Goal: Obtain resource: Download file/media

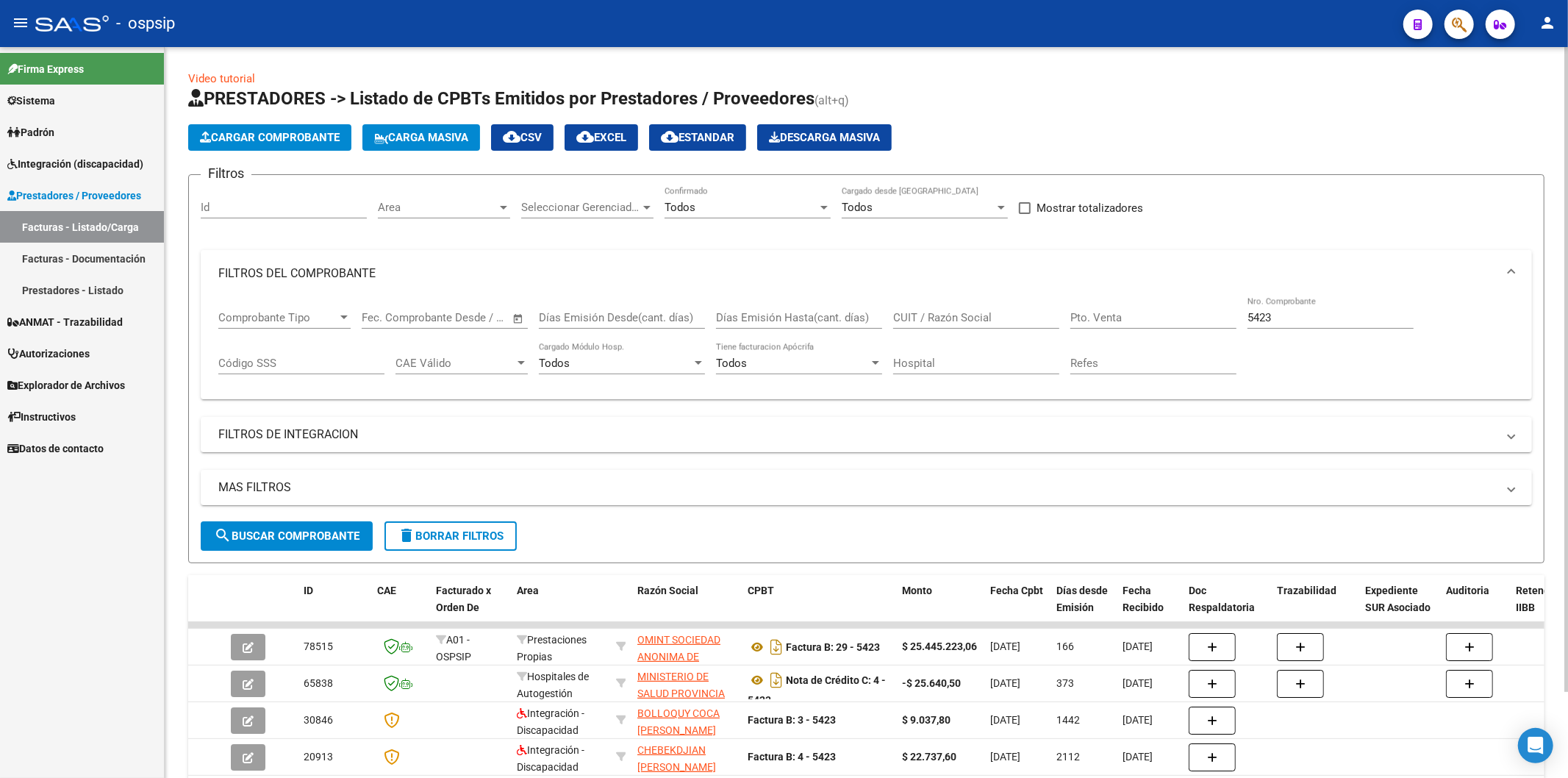
scroll to position [82, 0]
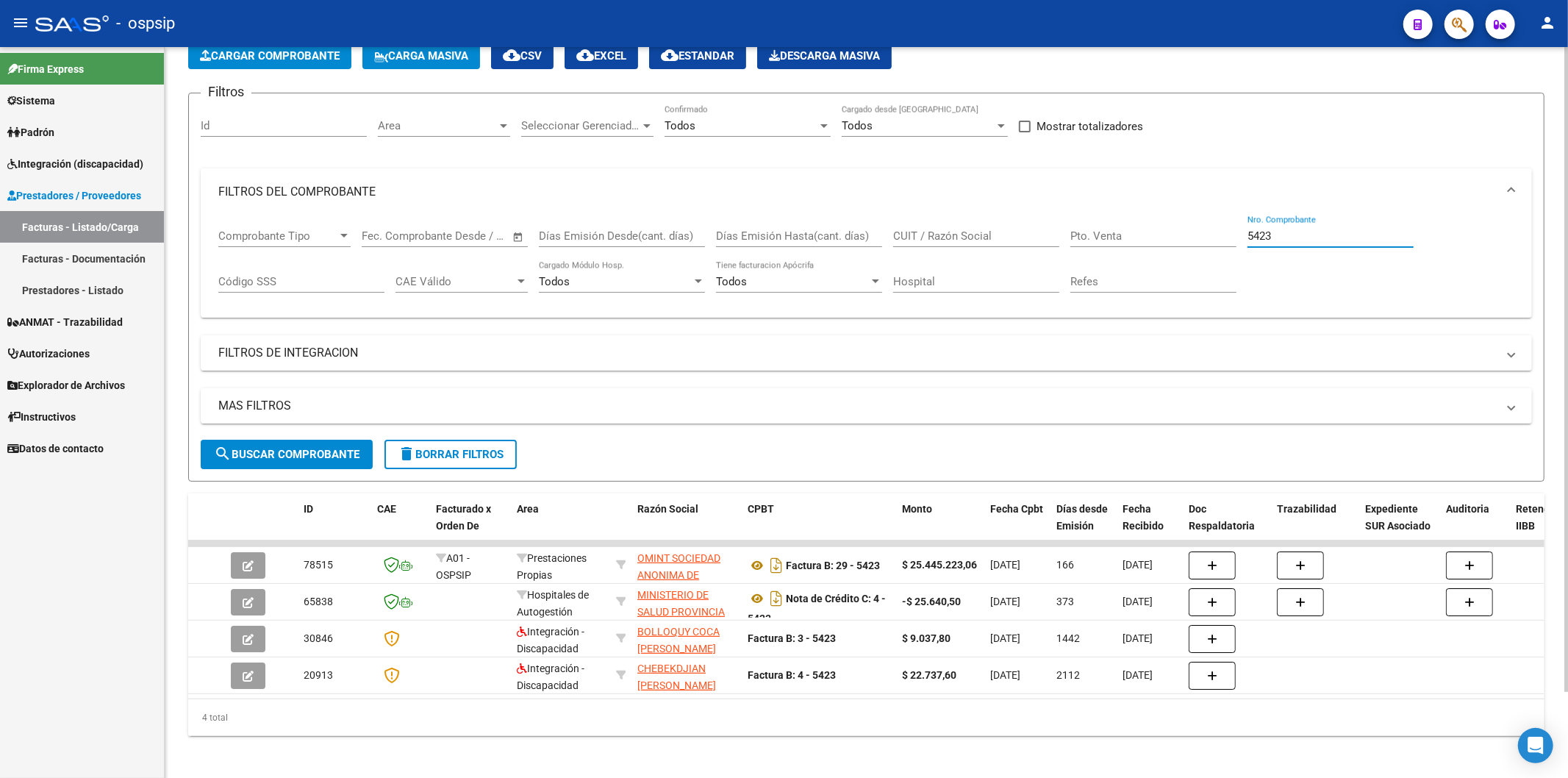
click at [1328, 232] on input "5423" at bounding box center [1331, 236] width 166 height 13
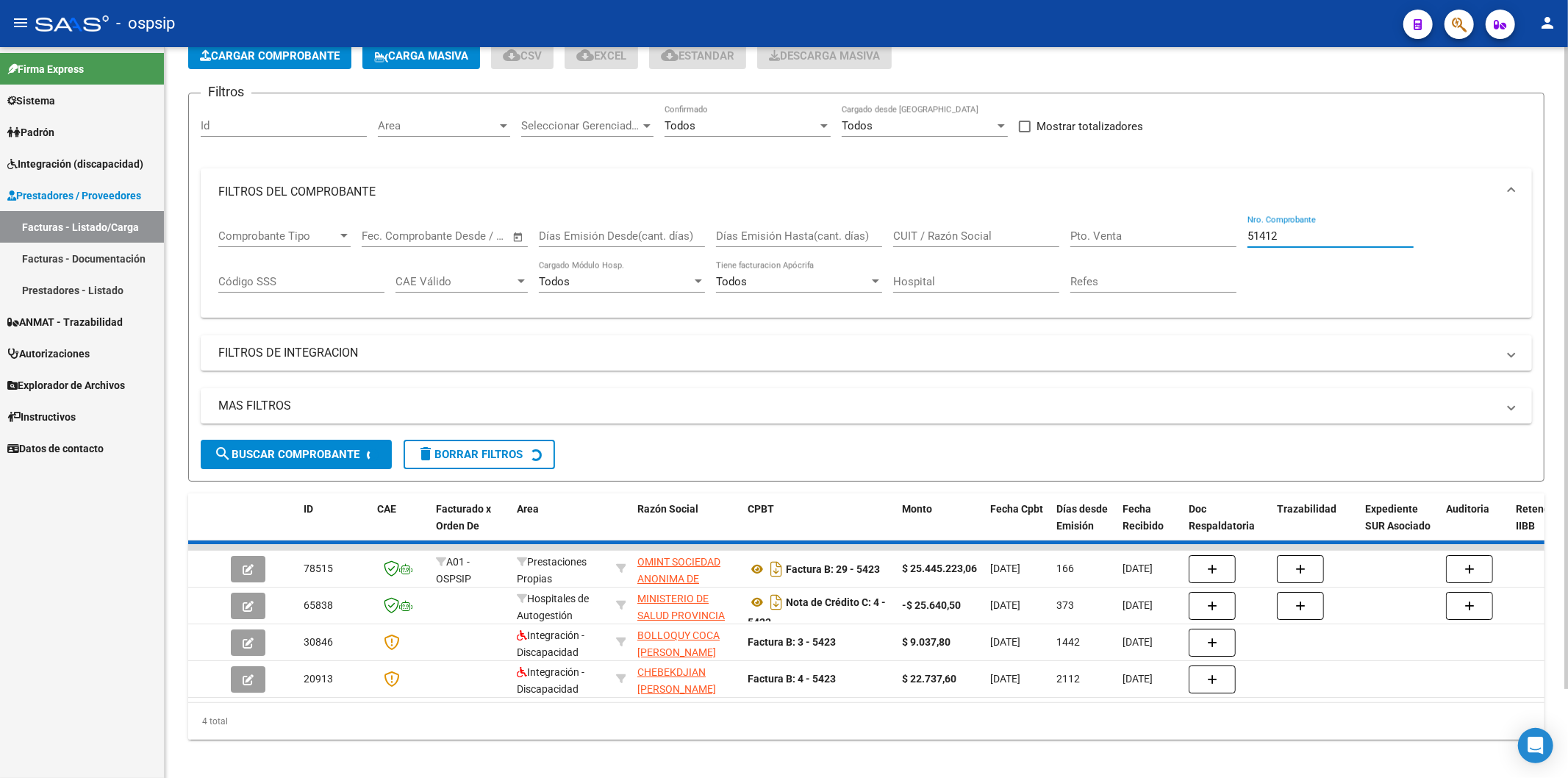
scroll to position [0, 0]
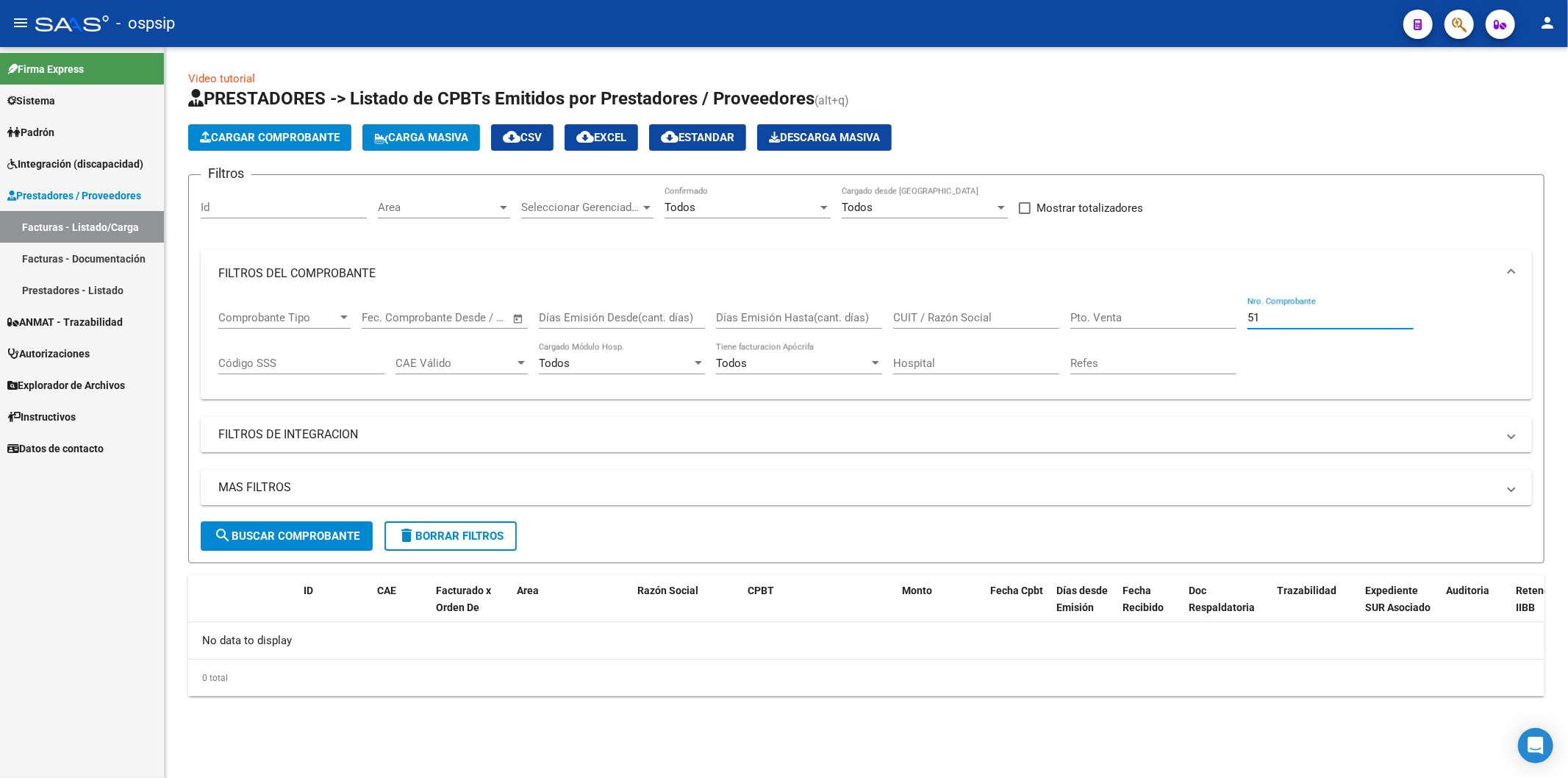
type input "5"
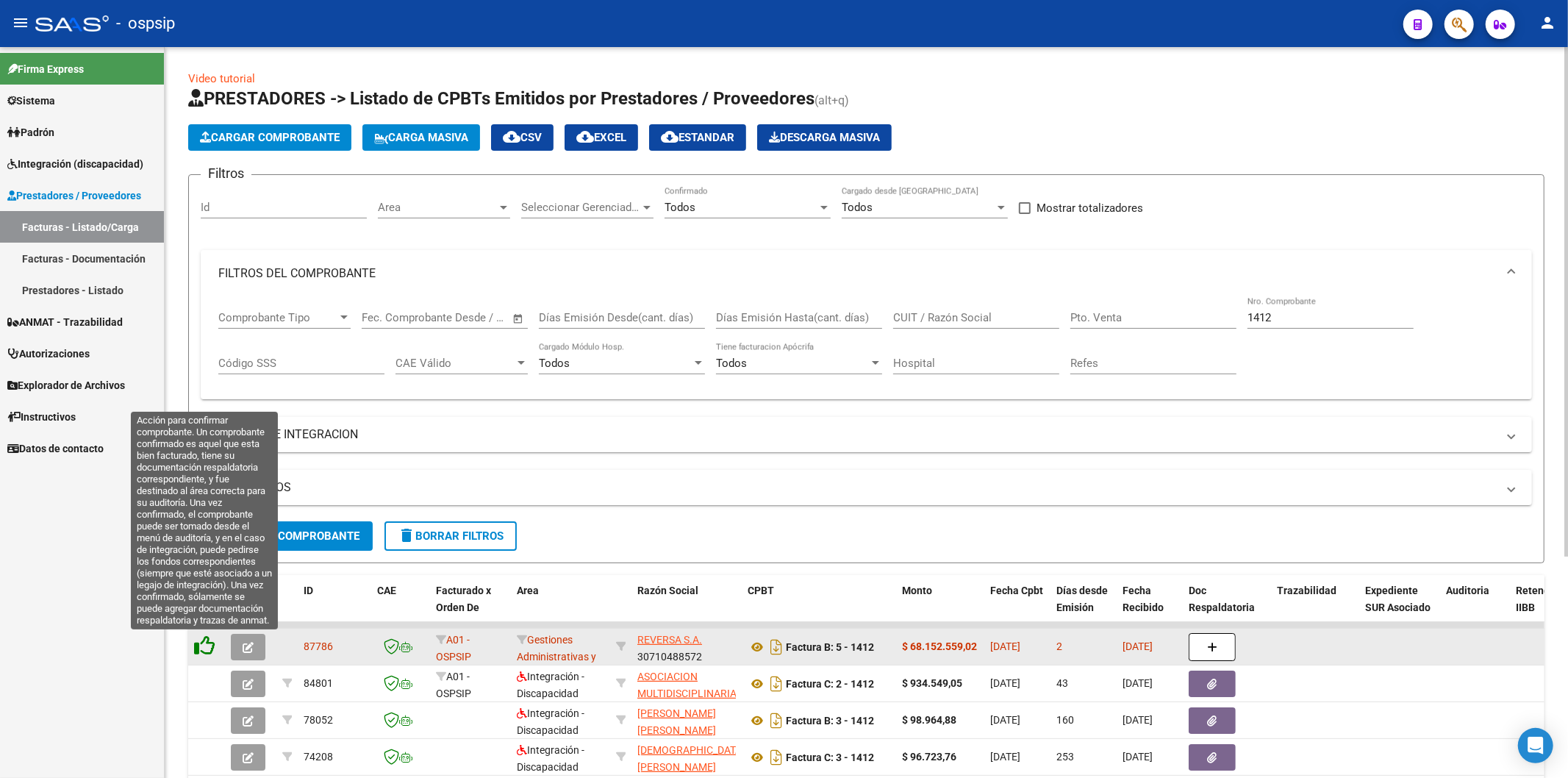
click at [206, 649] on icon at bounding box center [204, 646] width 21 height 21
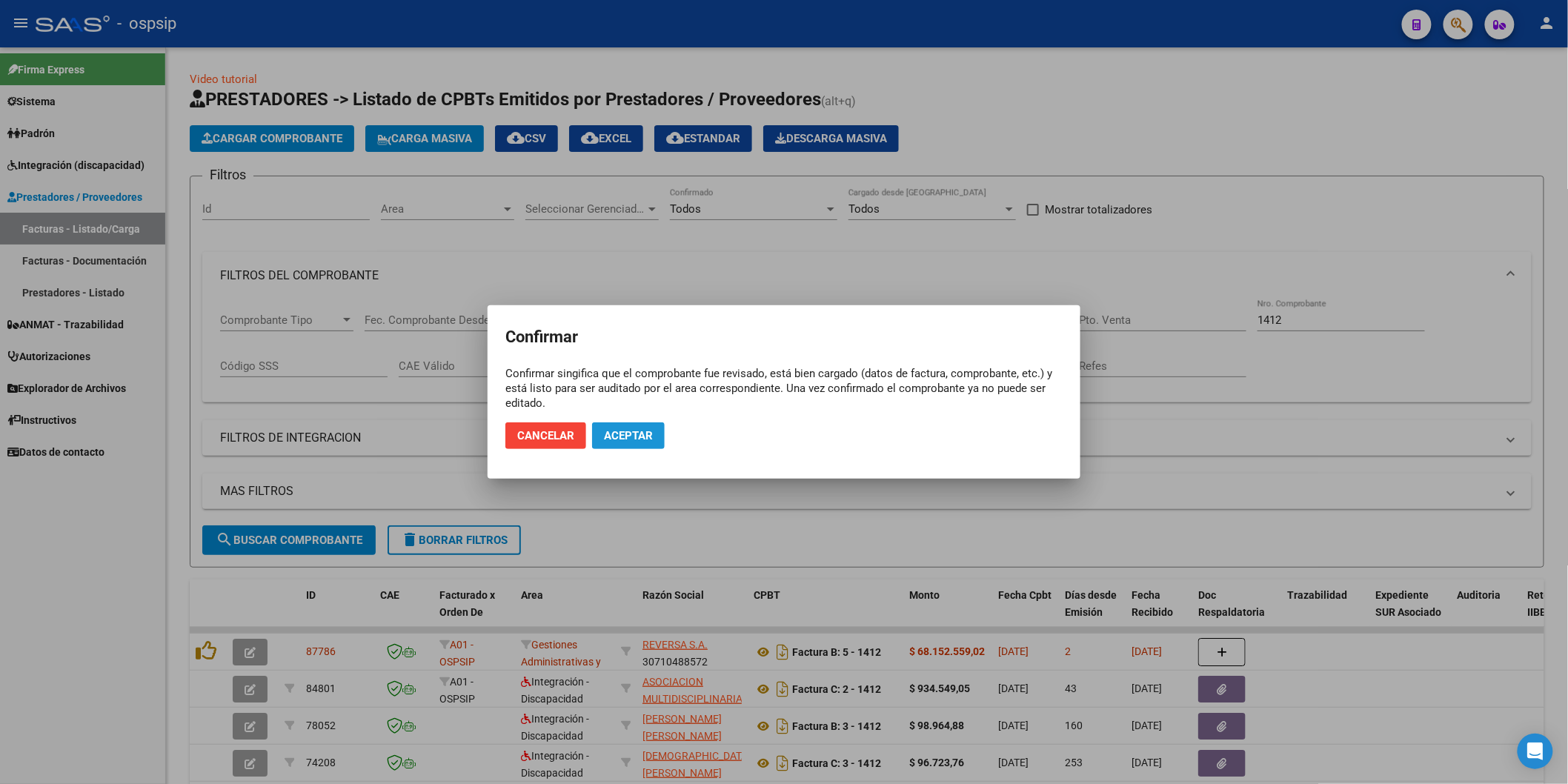
click at [625, 430] on span "Aceptar" at bounding box center [628, 436] width 49 height 13
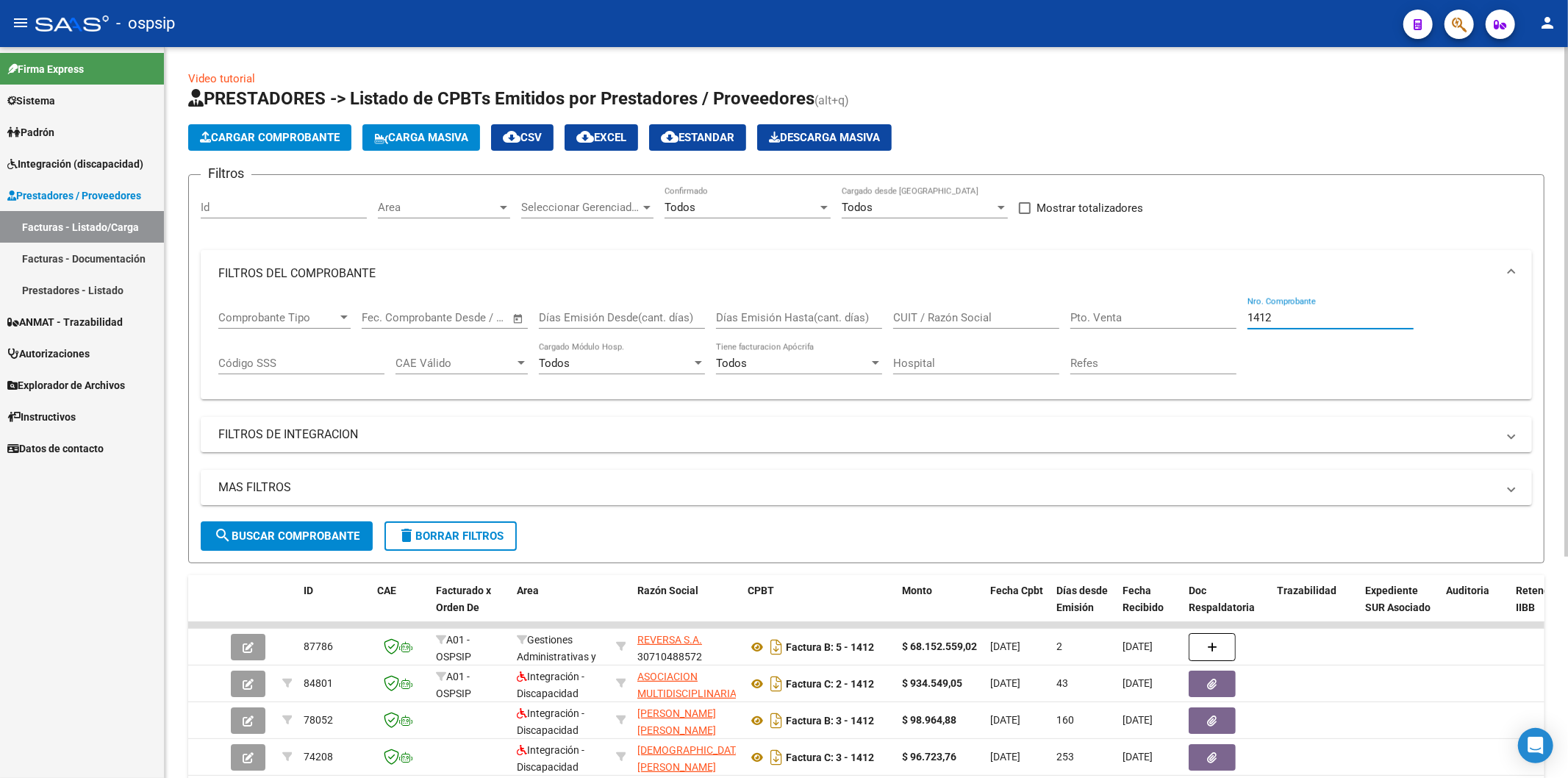
click at [1331, 324] on input "1412" at bounding box center [1331, 318] width 166 height 13
type input "1"
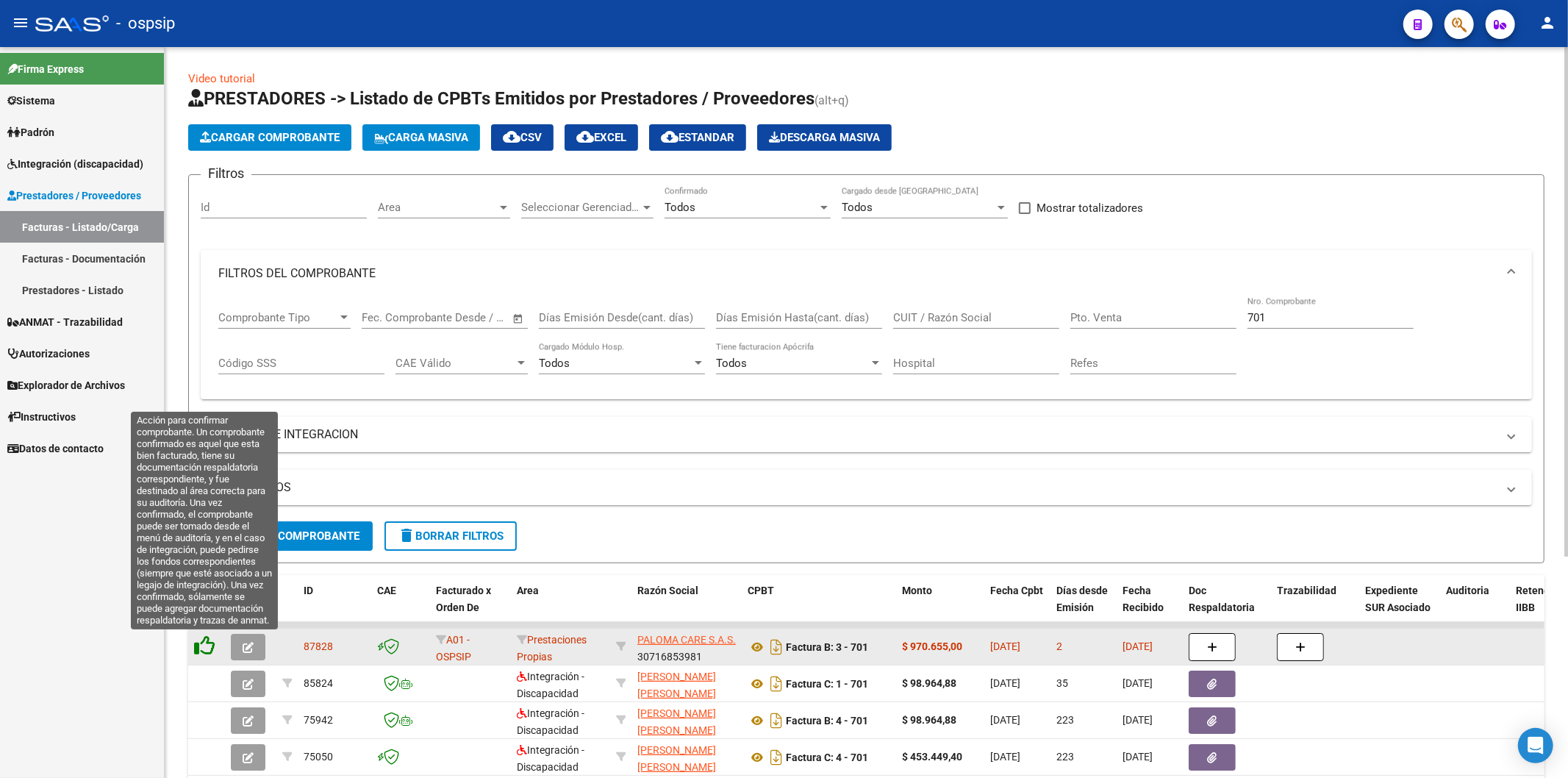
click at [209, 644] on icon at bounding box center [204, 646] width 21 height 21
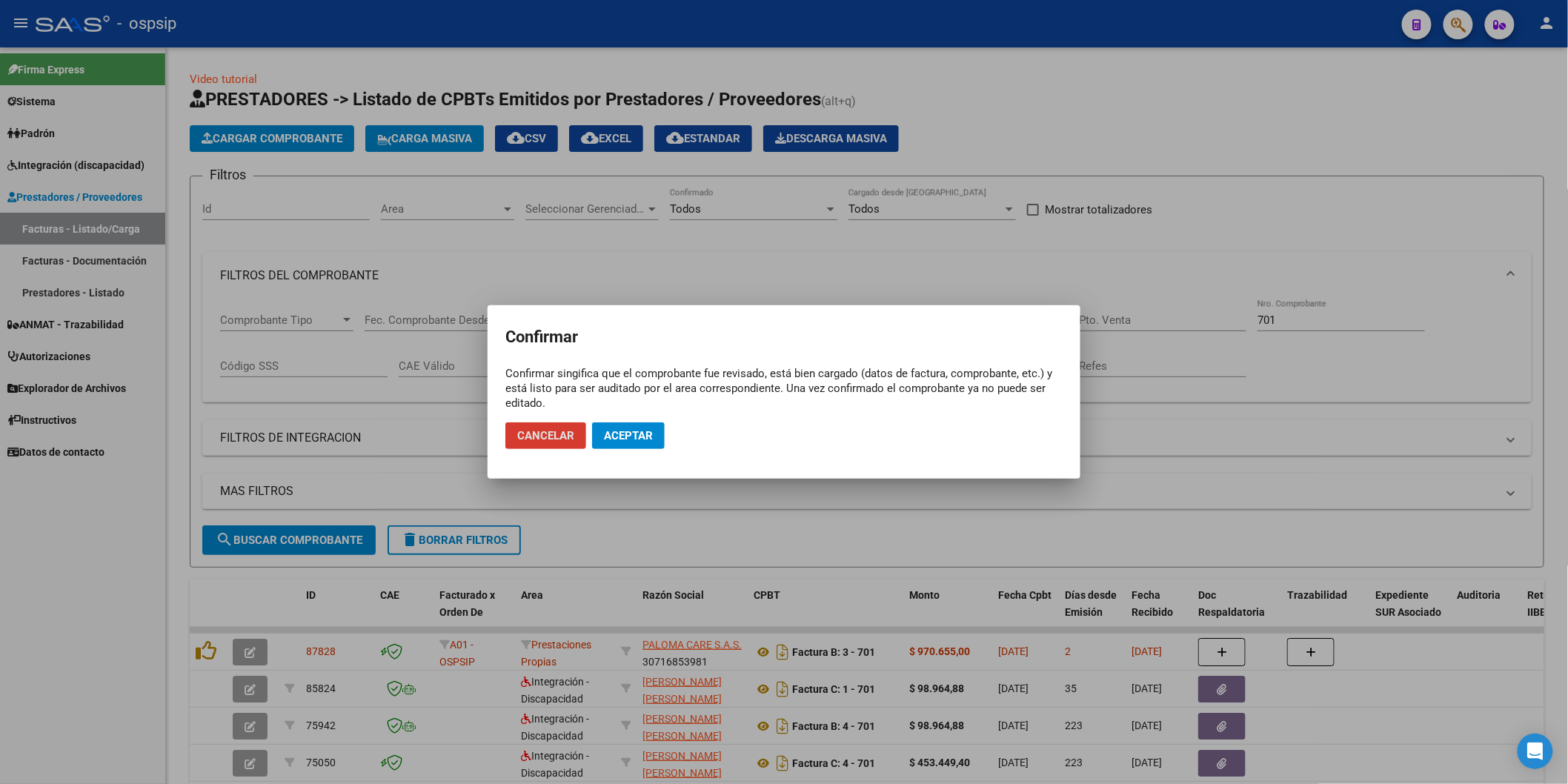
click at [637, 432] on span "Aceptar" at bounding box center [628, 436] width 49 height 13
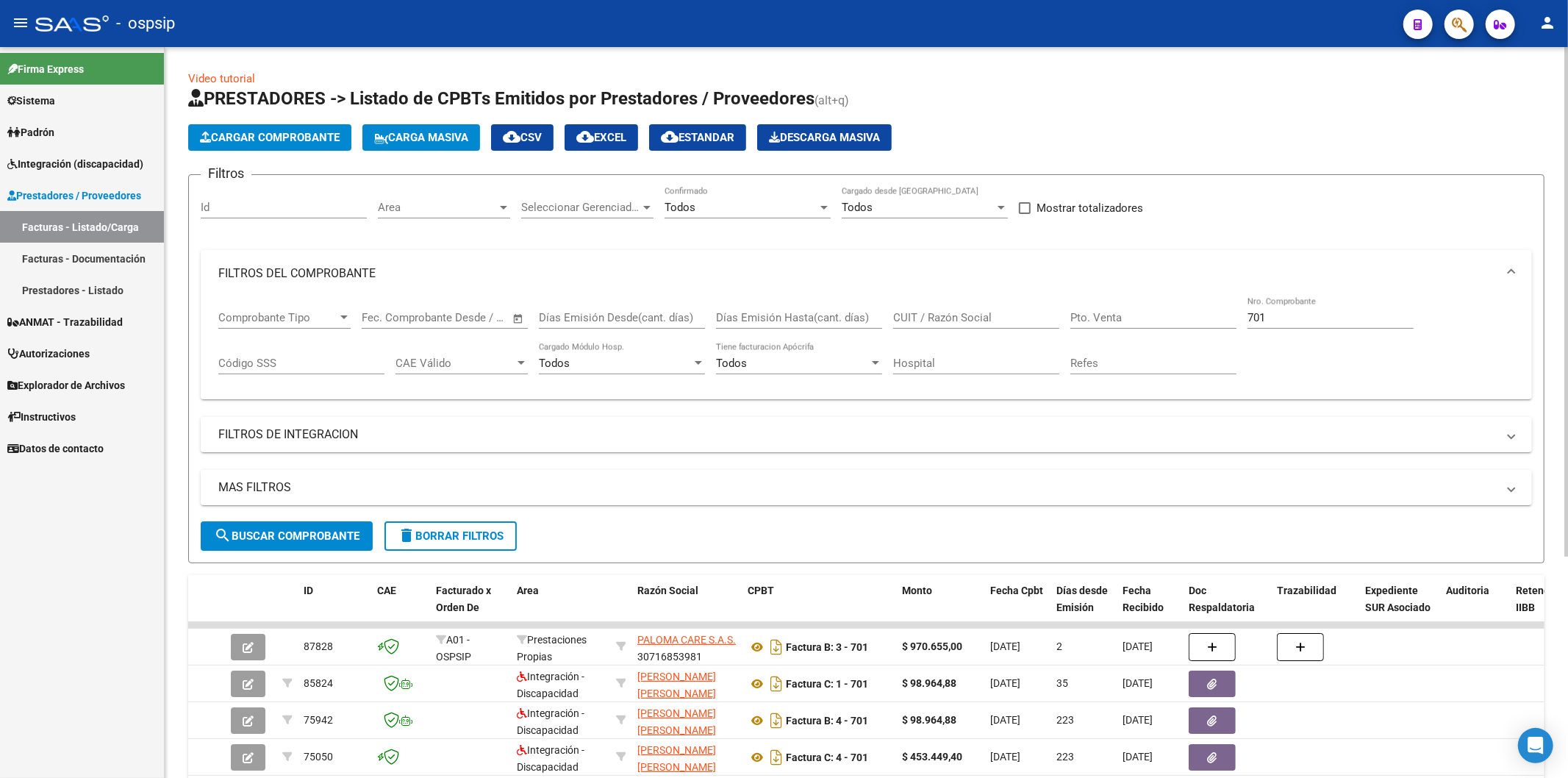
click at [1341, 310] on div "701 Nro. Comprobante" at bounding box center [1331, 313] width 166 height 32
type input "7"
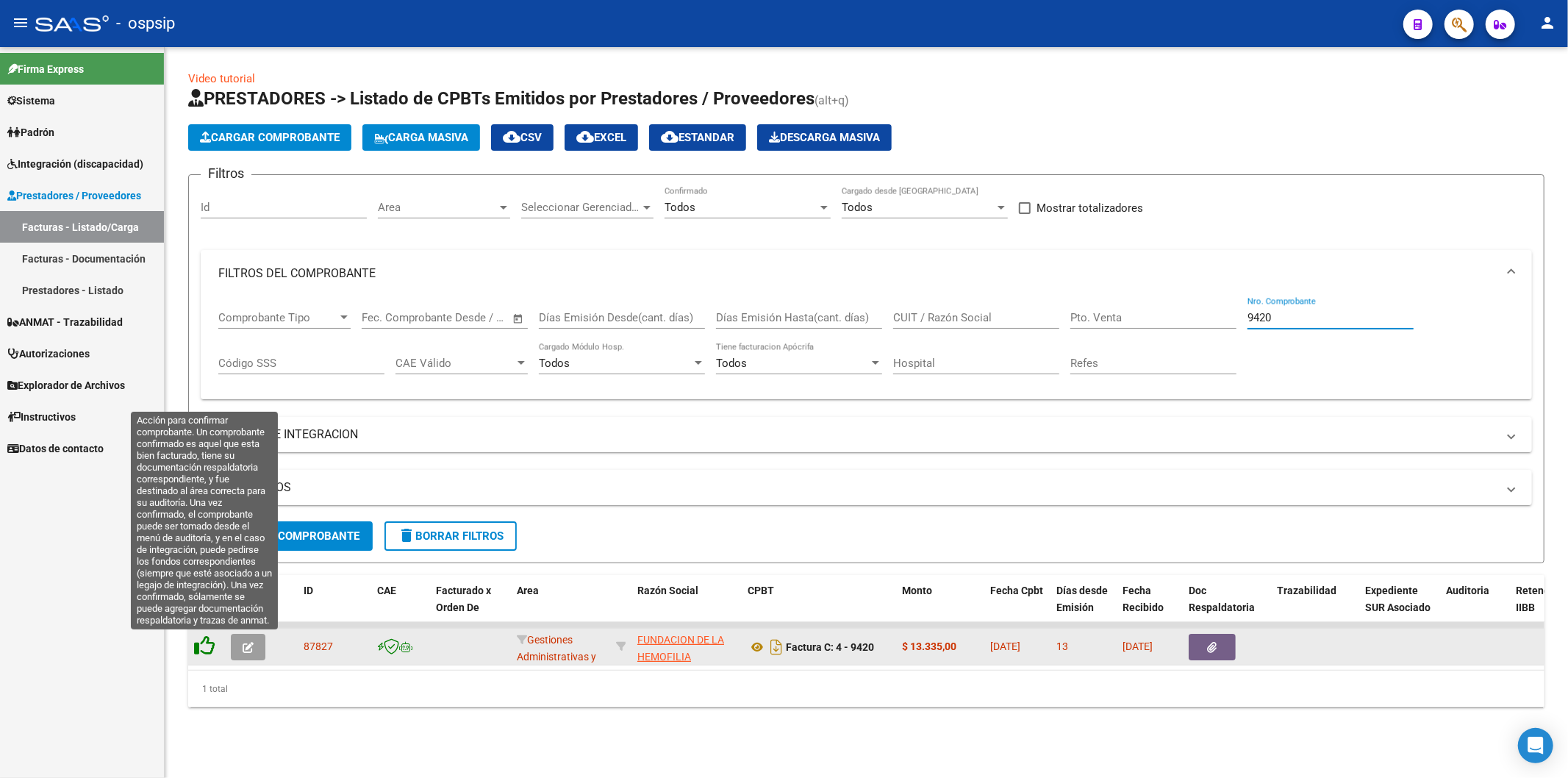
click at [208, 643] on icon at bounding box center [204, 646] width 21 height 21
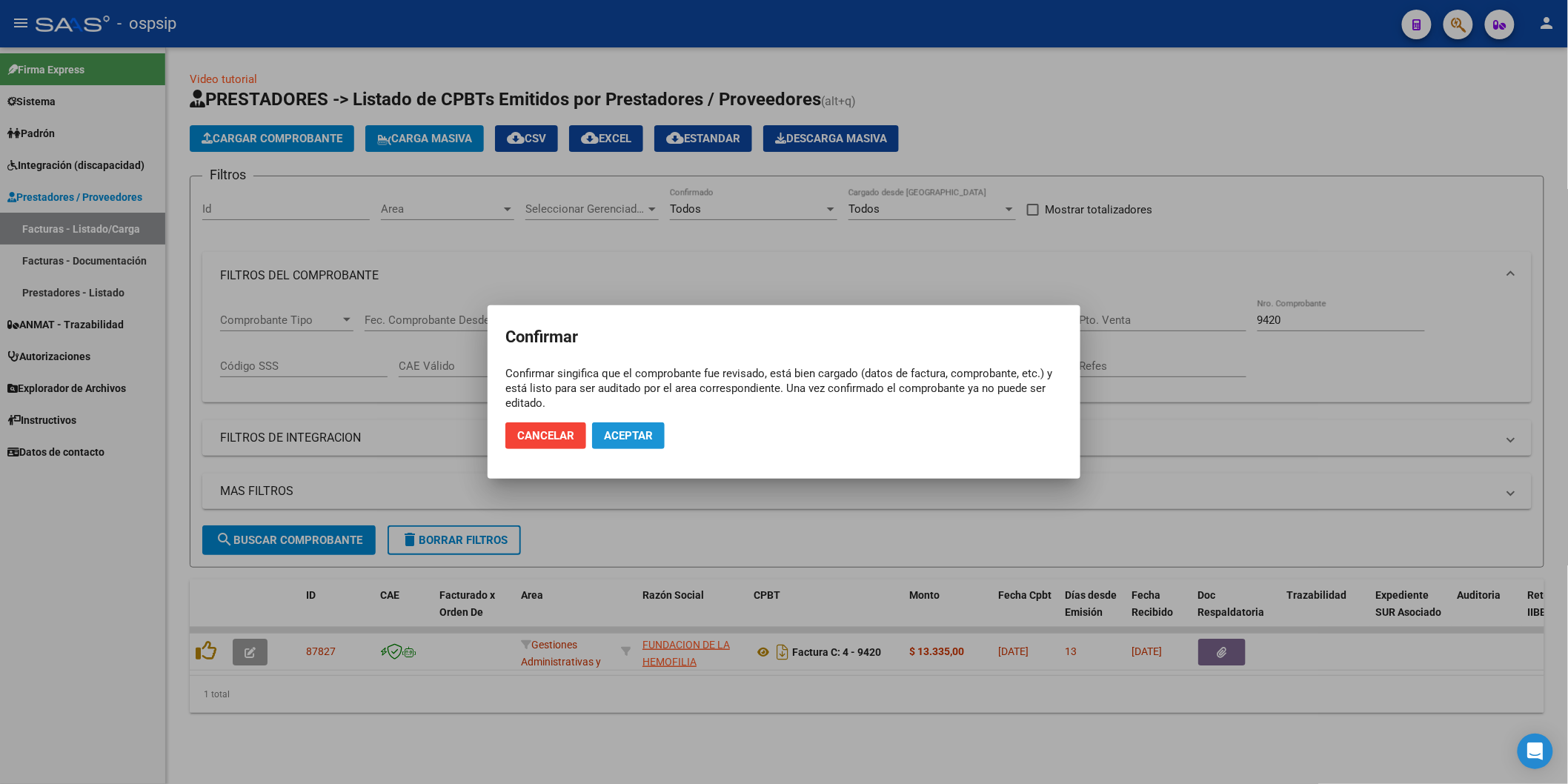
click at [643, 426] on button "Aceptar" at bounding box center [628, 436] width 73 height 27
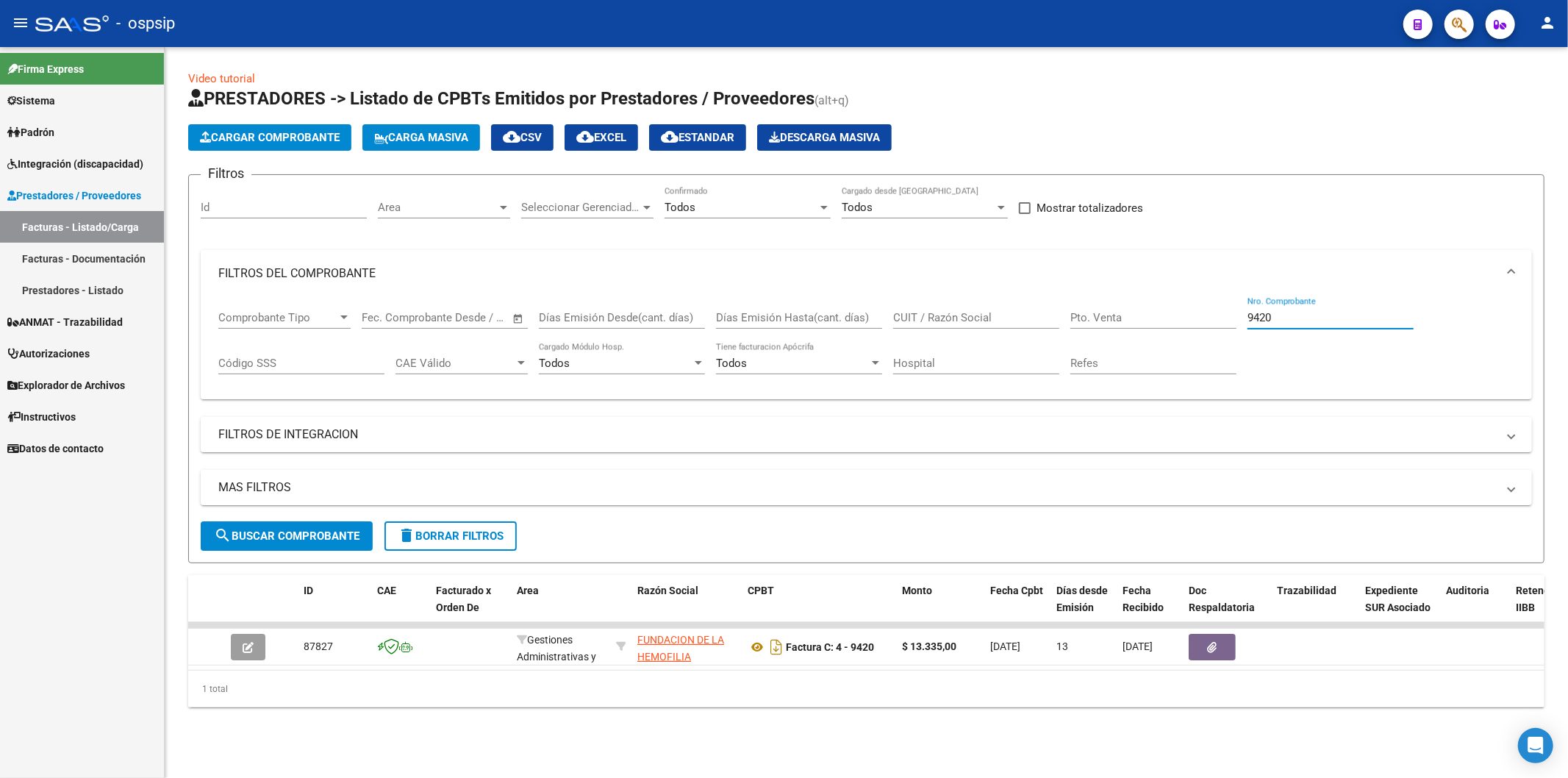
click at [1328, 321] on input "9420" at bounding box center [1331, 318] width 166 height 13
type input "9"
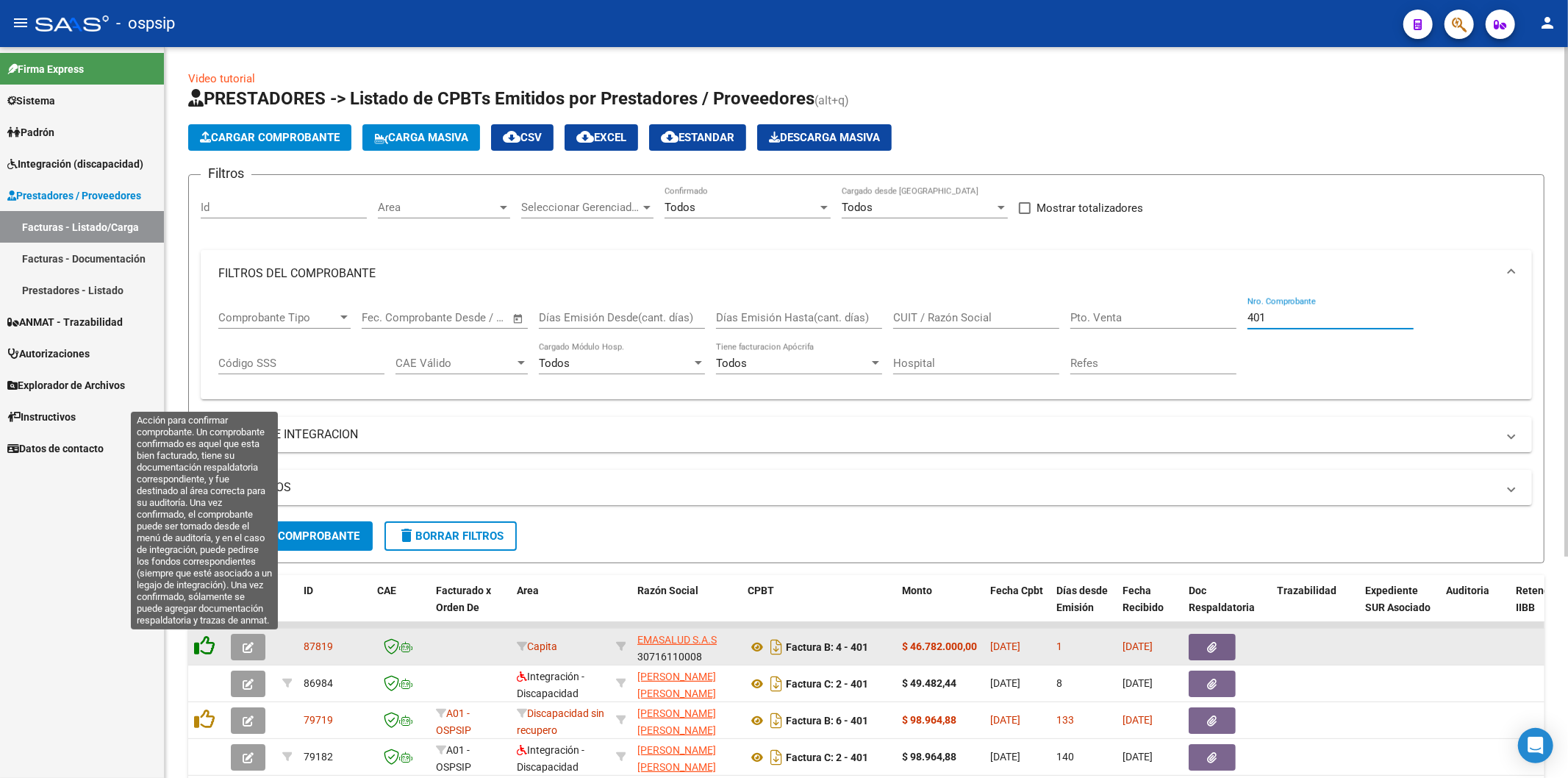
click at [204, 645] on icon at bounding box center [204, 646] width 21 height 21
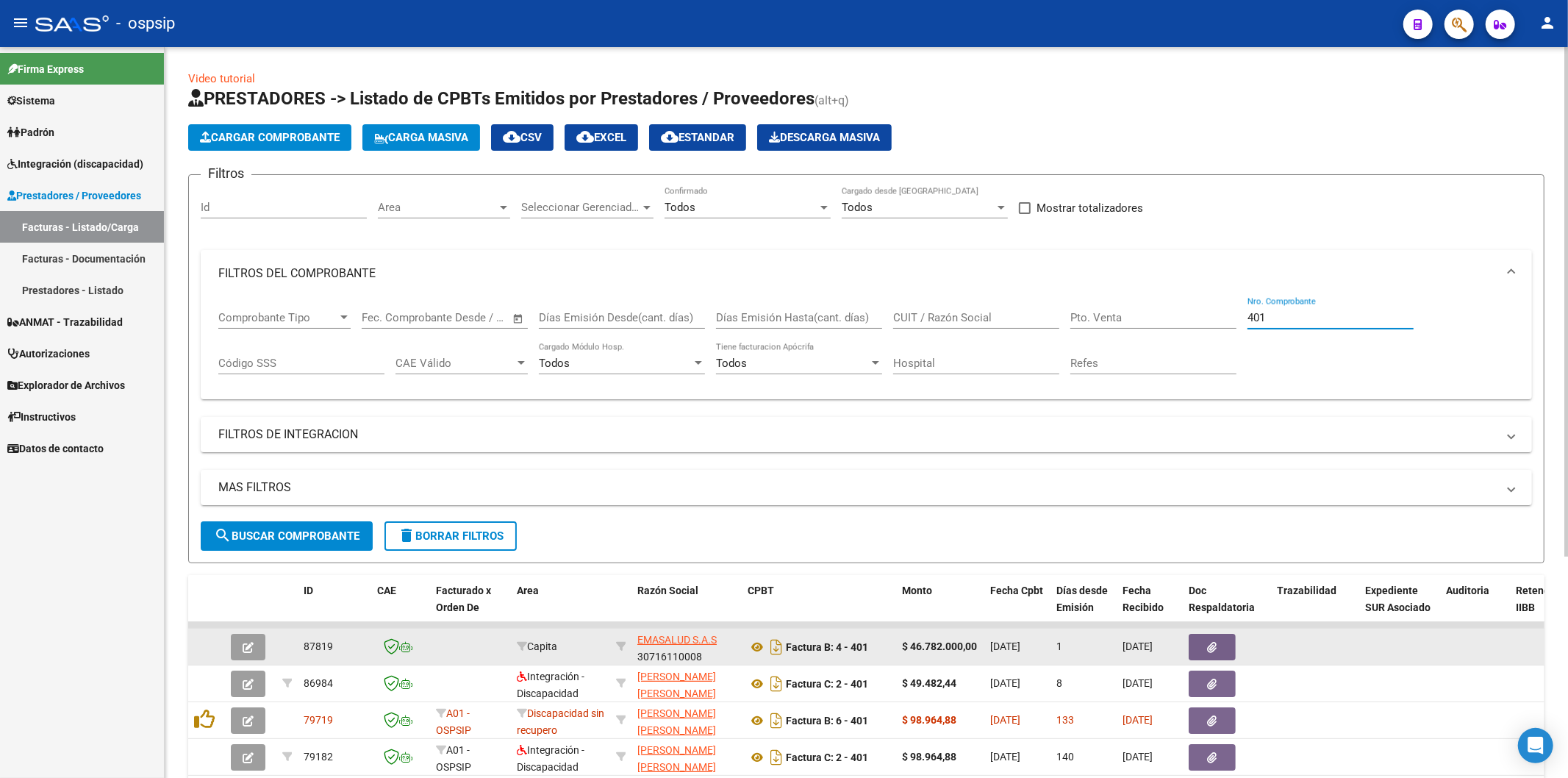
click at [1287, 315] on input "401" at bounding box center [1331, 318] width 166 height 13
type input "4"
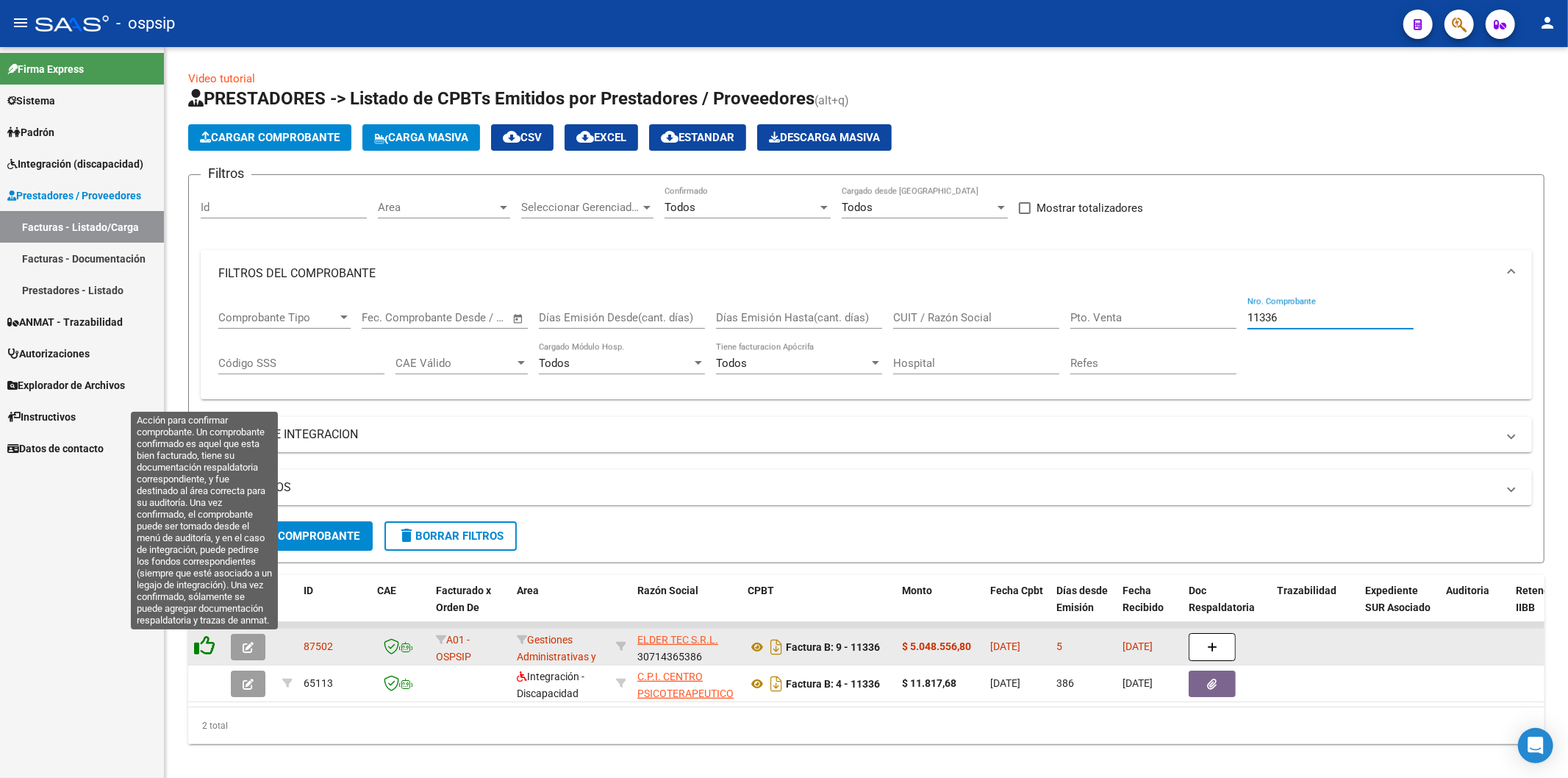
click at [207, 645] on icon at bounding box center [204, 646] width 21 height 21
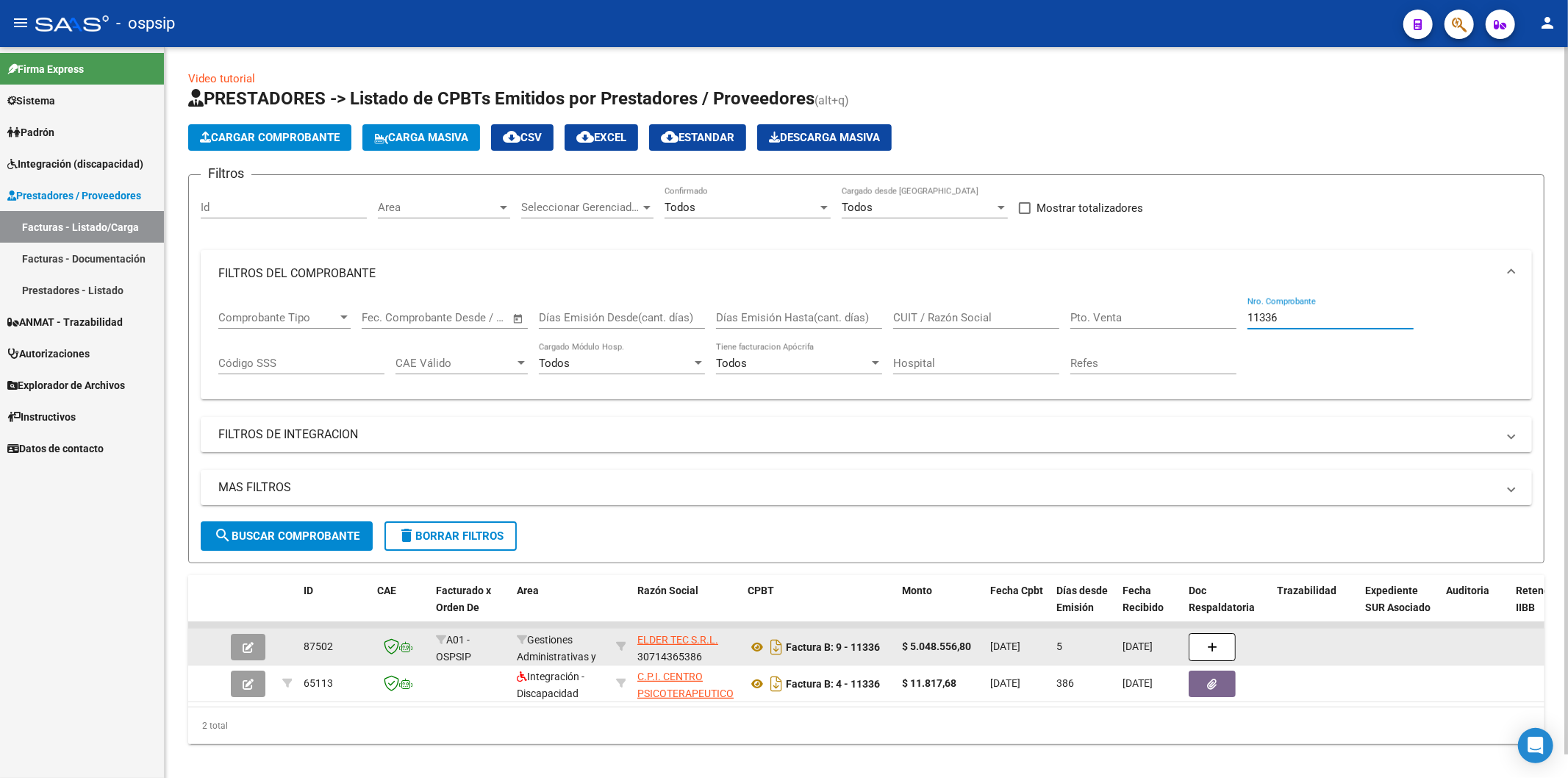
click at [1303, 316] on input "11336" at bounding box center [1331, 318] width 166 height 13
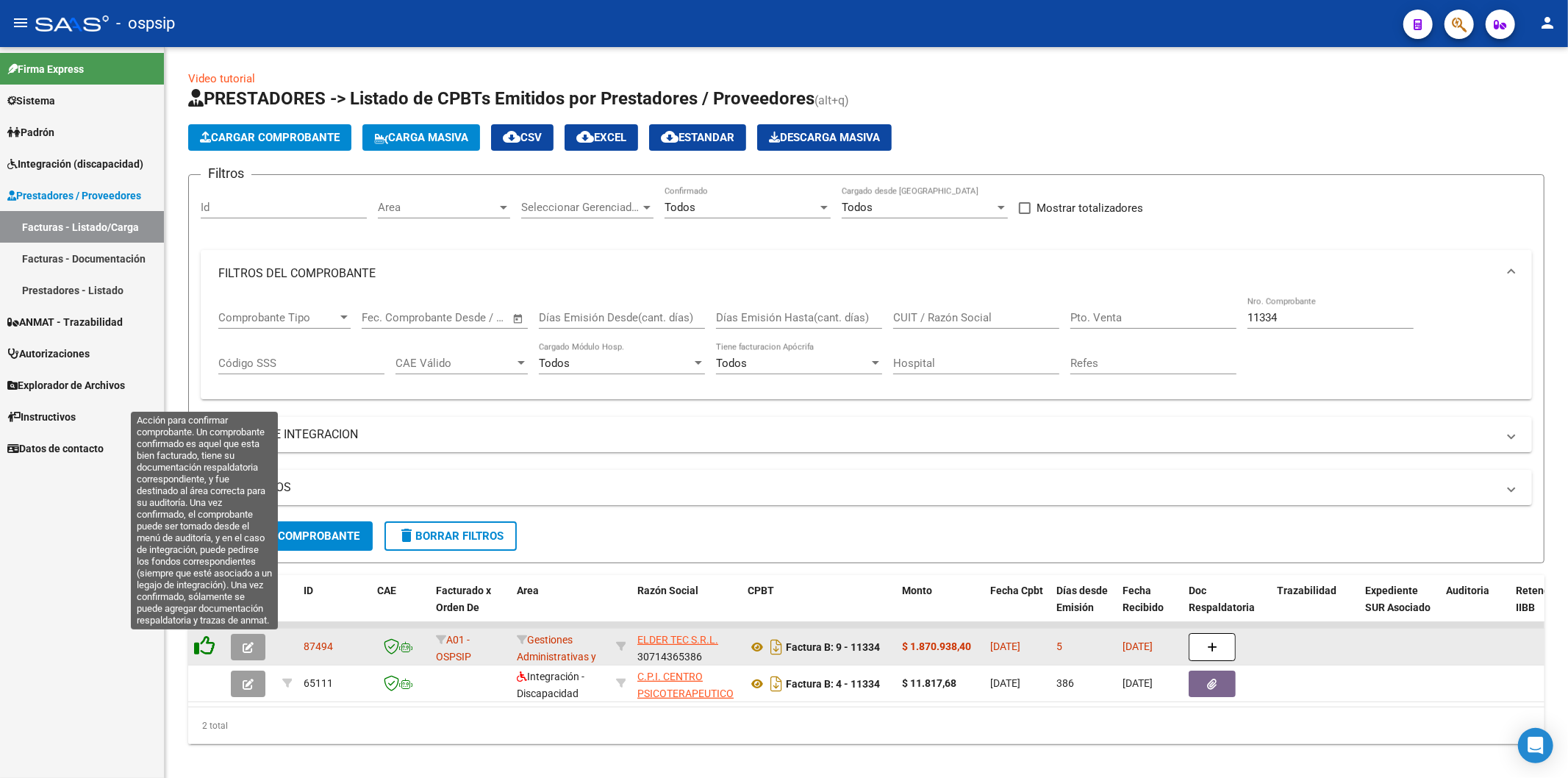
click at [207, 645] on icon at bounding box center [204, 646] width 21 height 21
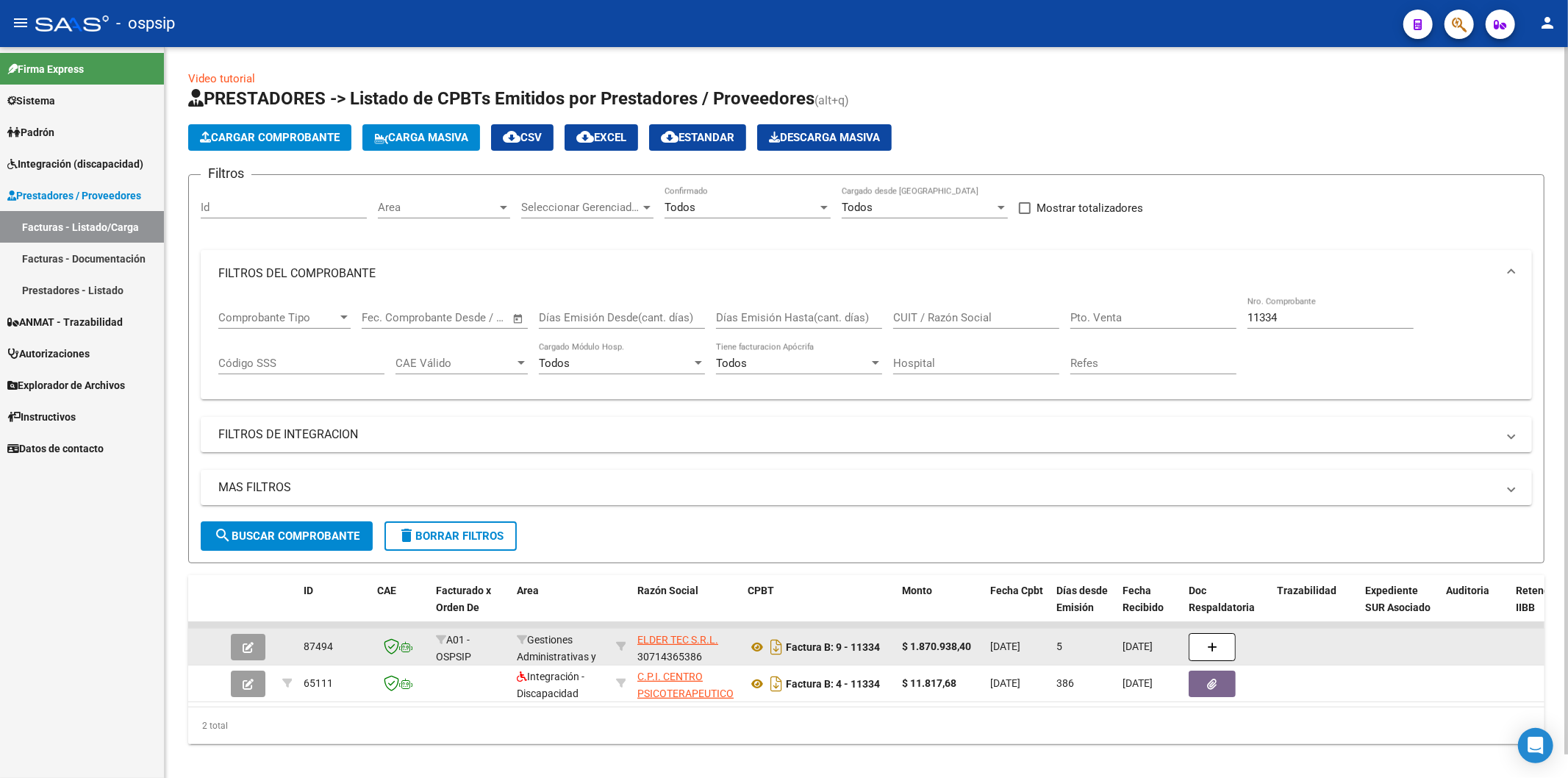
click at [1309, 314] on input "11334" at bounding box center [1331, 318] width 166 height 13
type input "1"
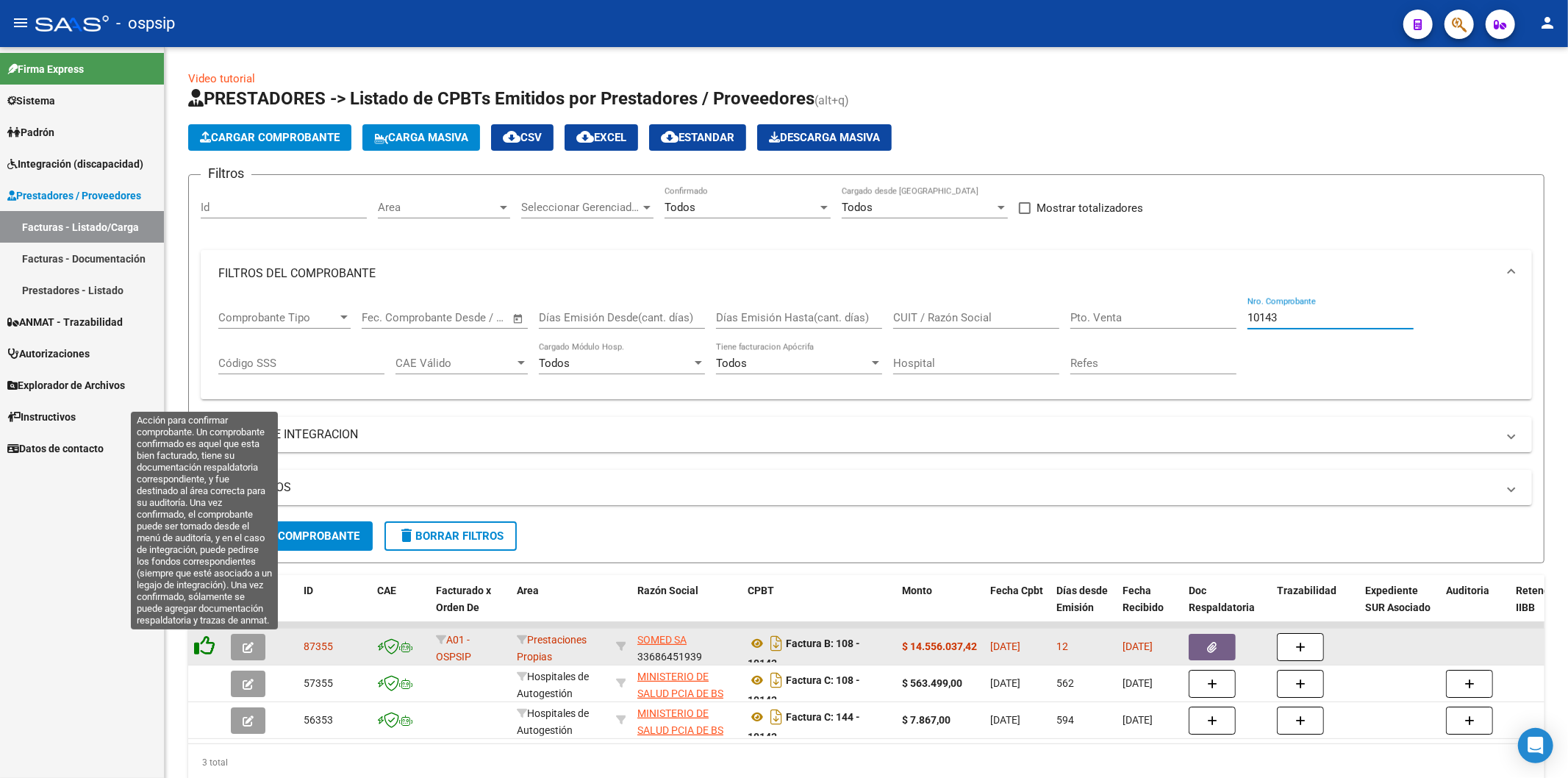
type input "10143"
click at [208, 647] on icon at bounding box center [204, 646] width 21 height 21
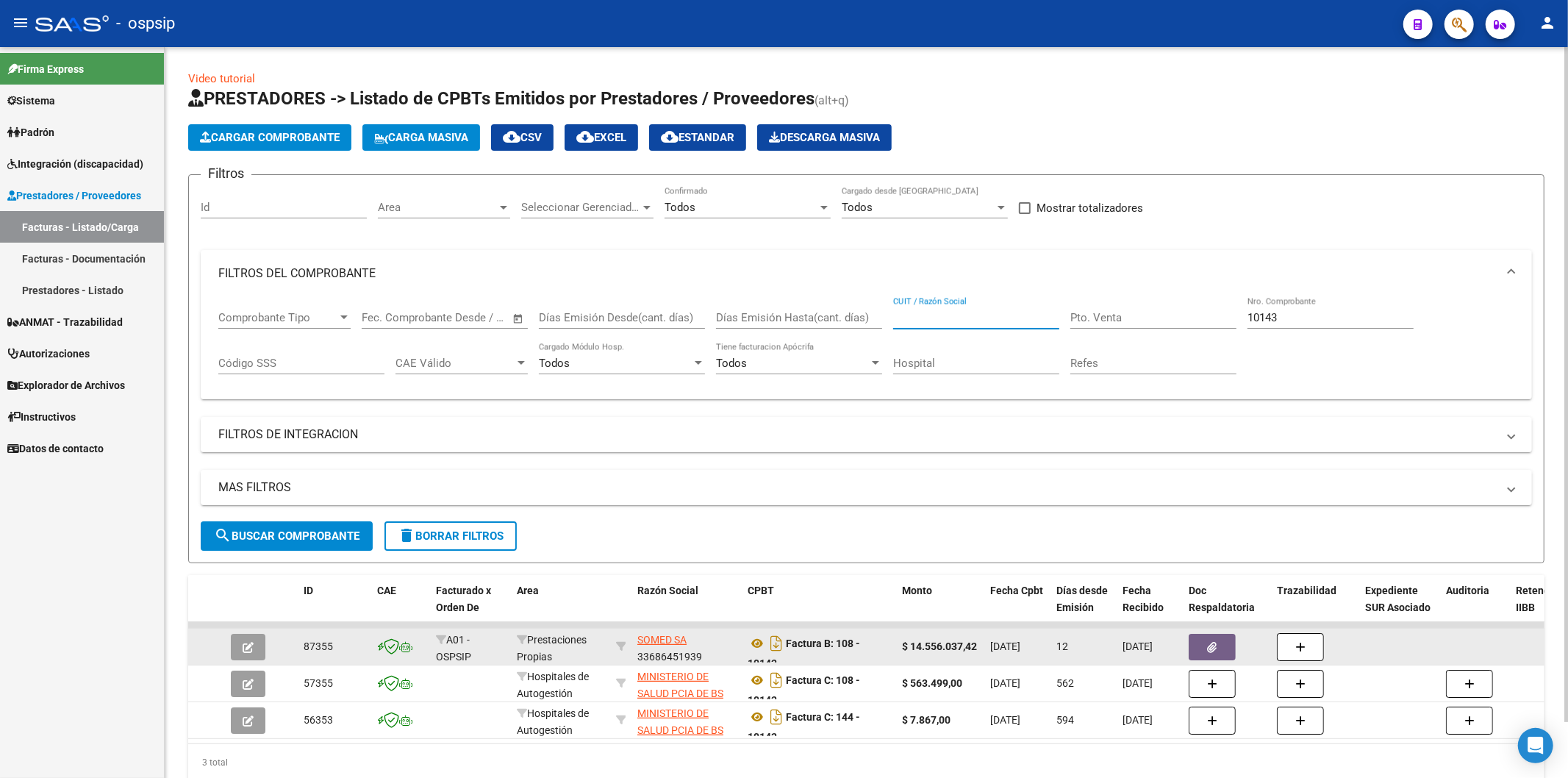
click at [965, 321] on input "CUIT / Razón Social" at bounding box center [976, 318] width 166 height 13
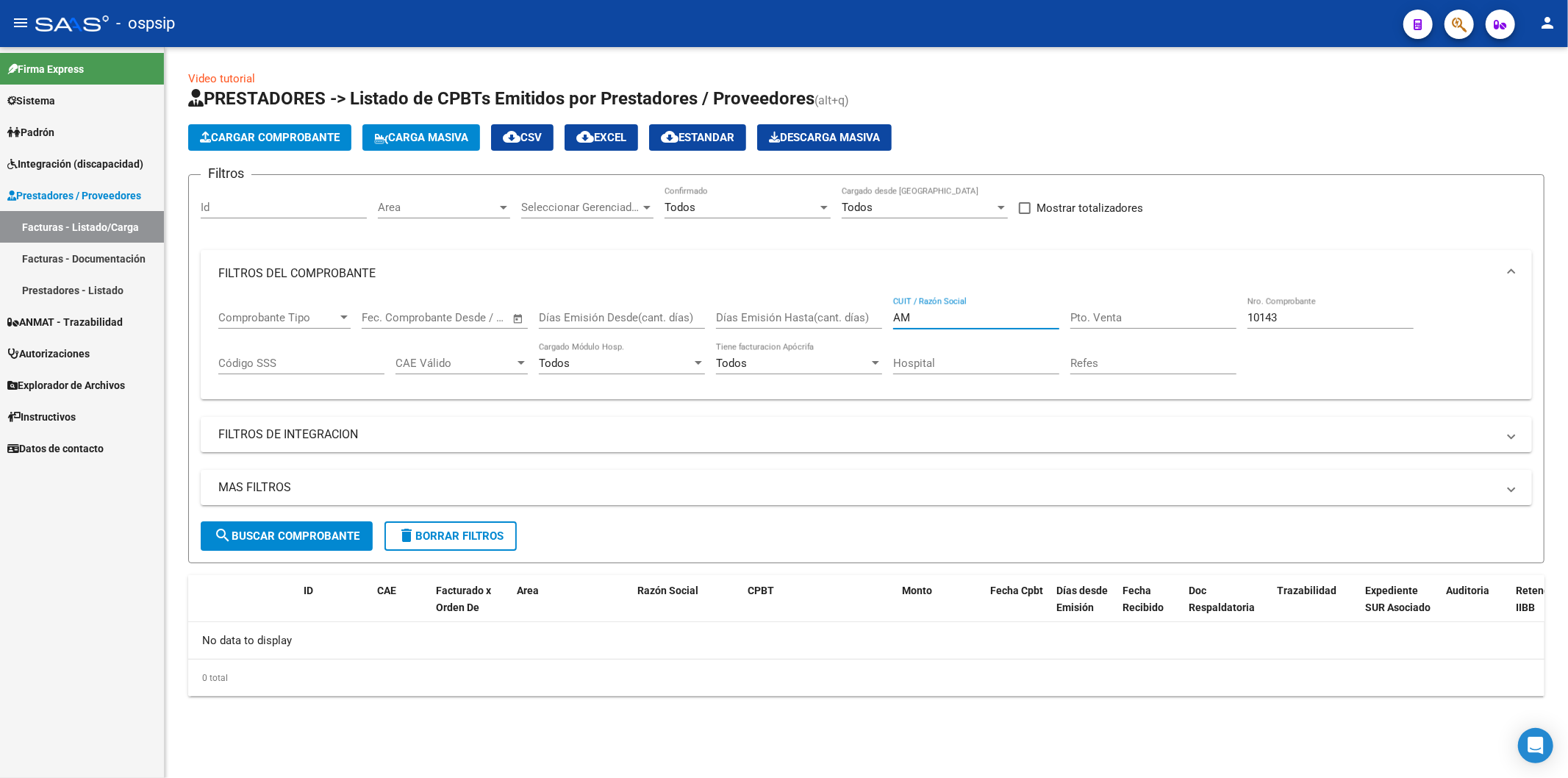
type input "A"
type input "REVERIE"
click at [1336, 307] on div "10143 Nro. Comprobante" at bounding box center [1331, 313] width 166 height 32
type input "1"
click at [961, 318] on input "REVERIE" at bounding box center [976, 318] width 166 height 13
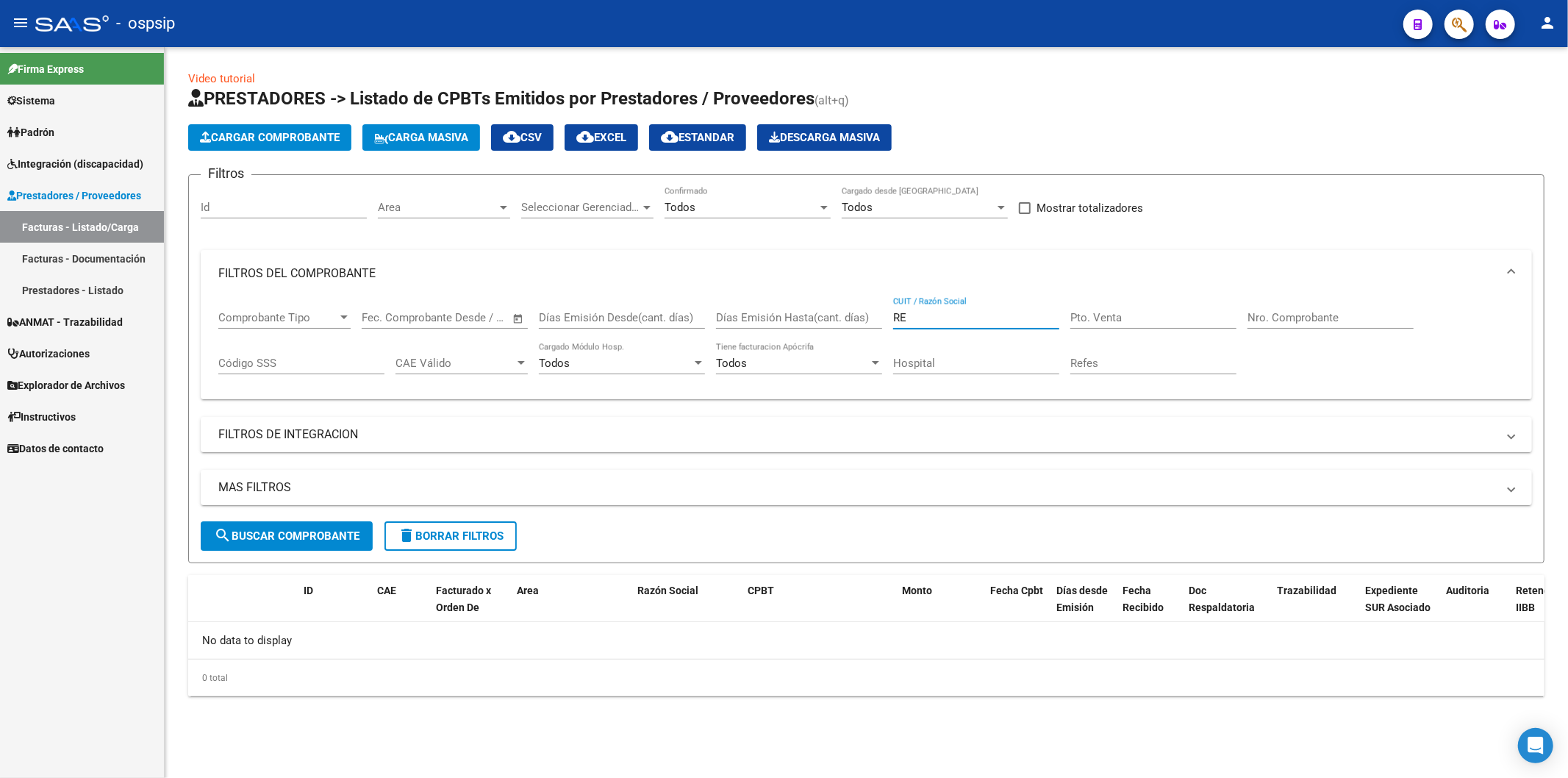
type input "R"
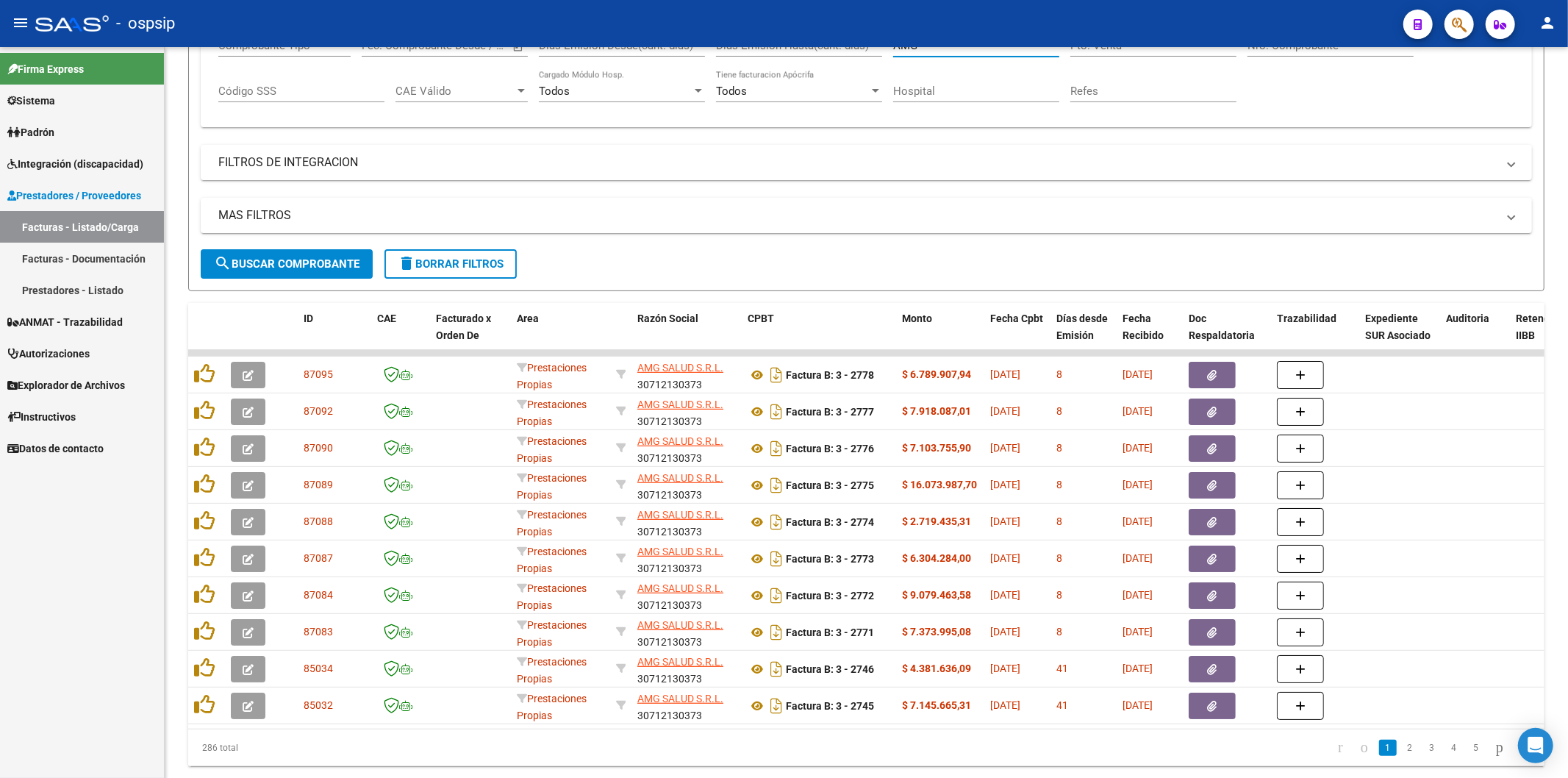
scroll to position [319, 0]
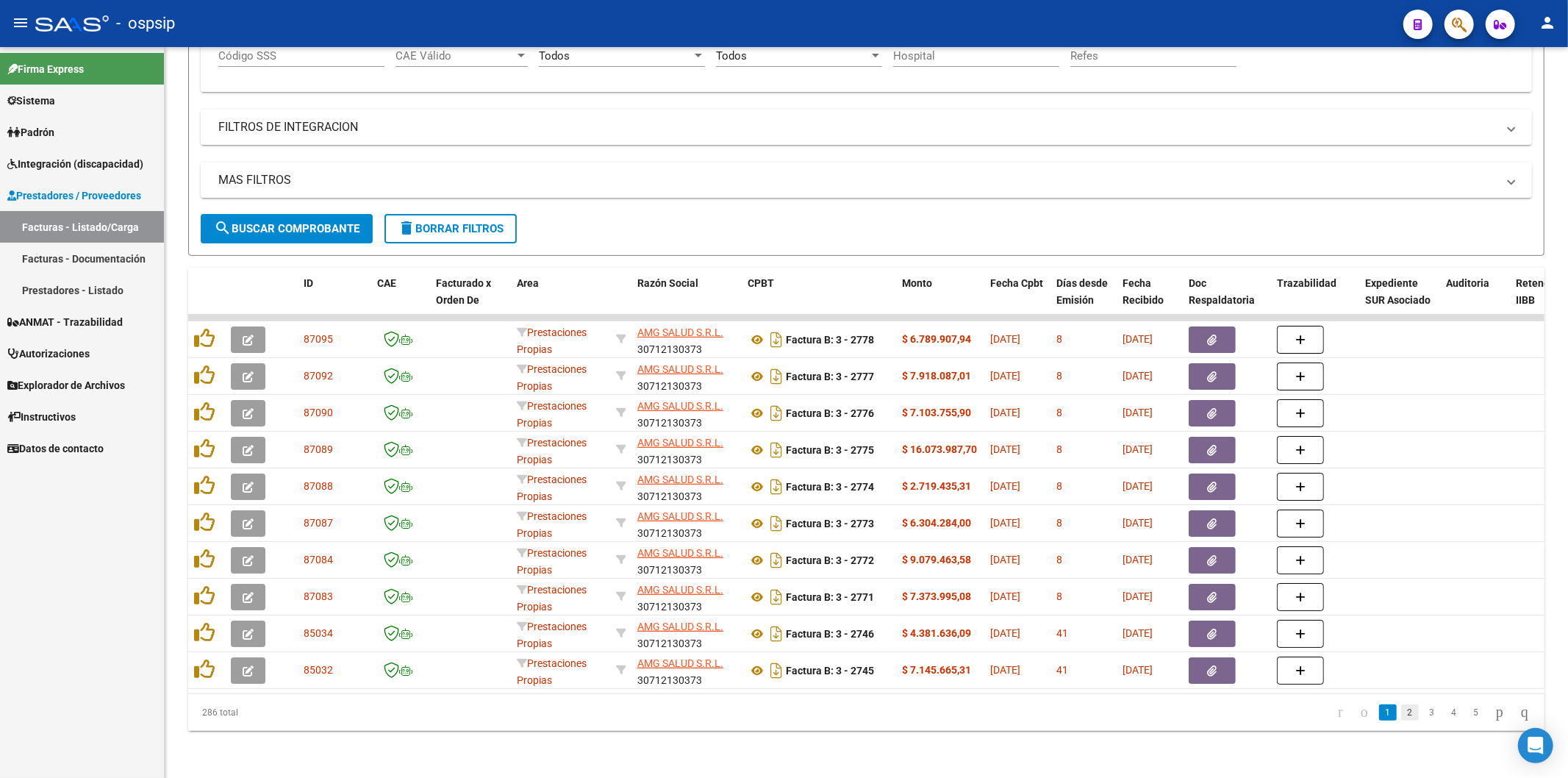
click at [1401, 713] on link "2" at bounding box center [1410, 713] width 18 height 16
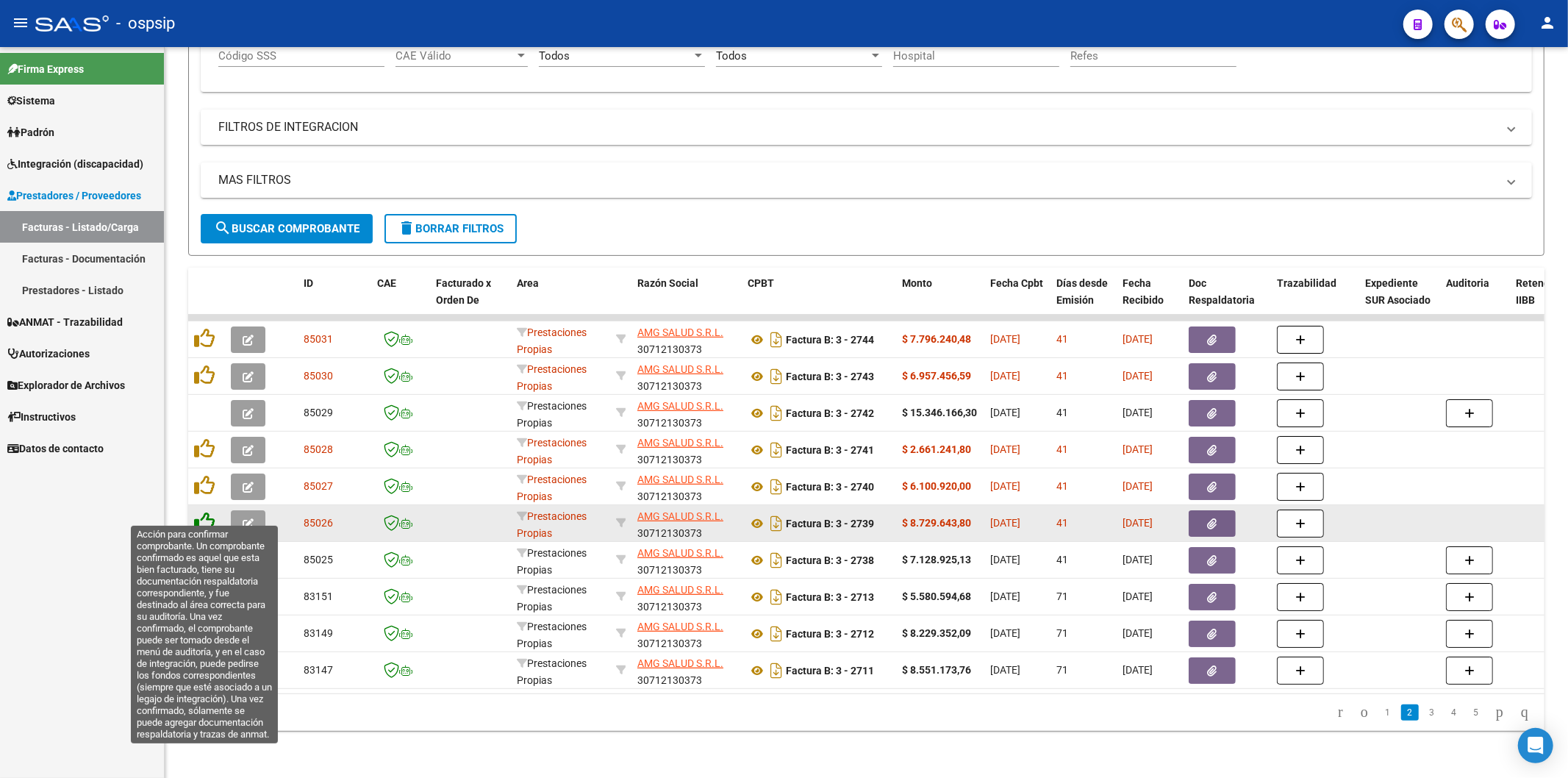
click at [209, 512] on icon at bounding box center [204, 522] width 21 height 21
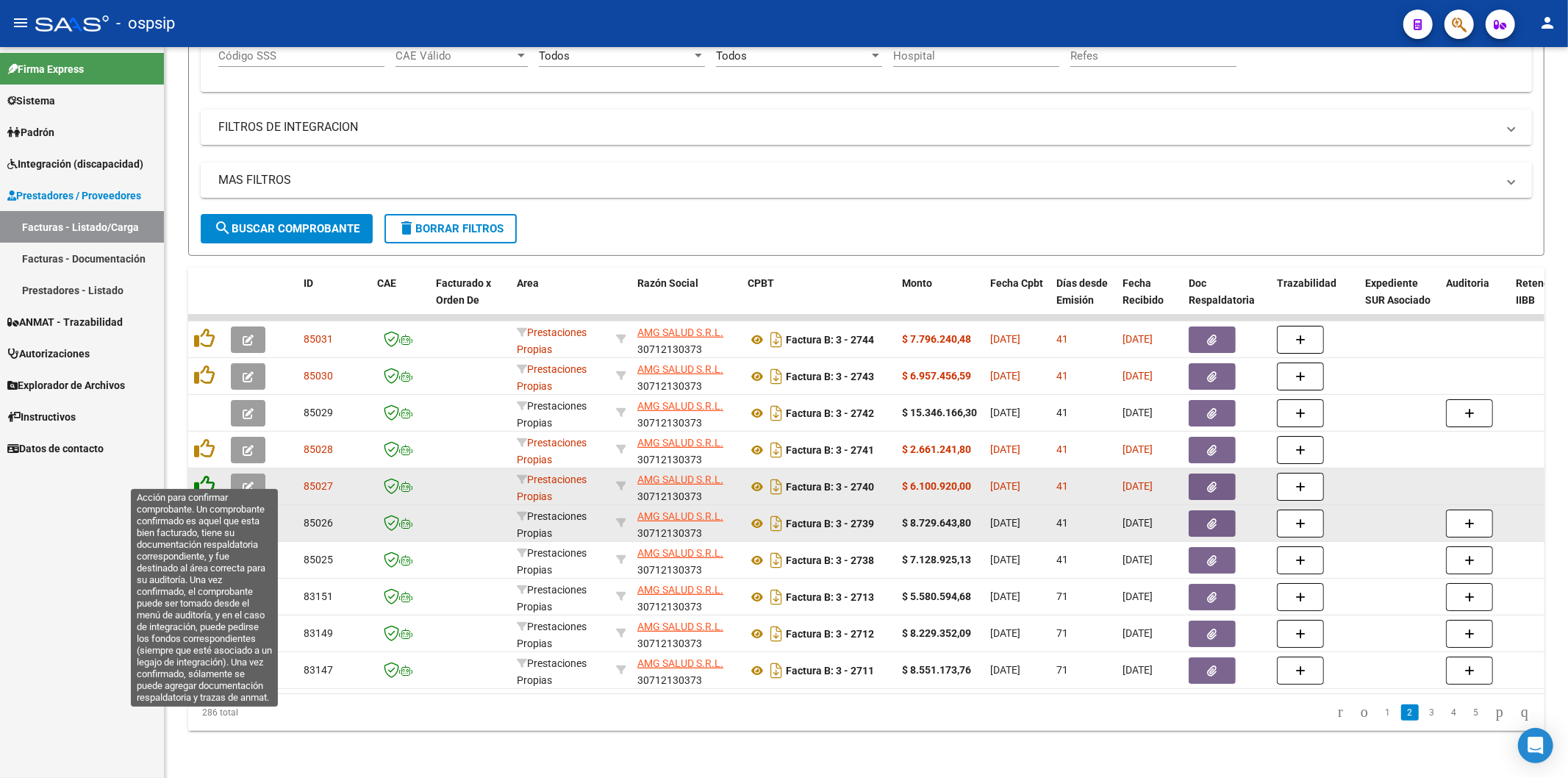
click at [210, 475] on icon at bounding box center [204, 485] width 21 height 21
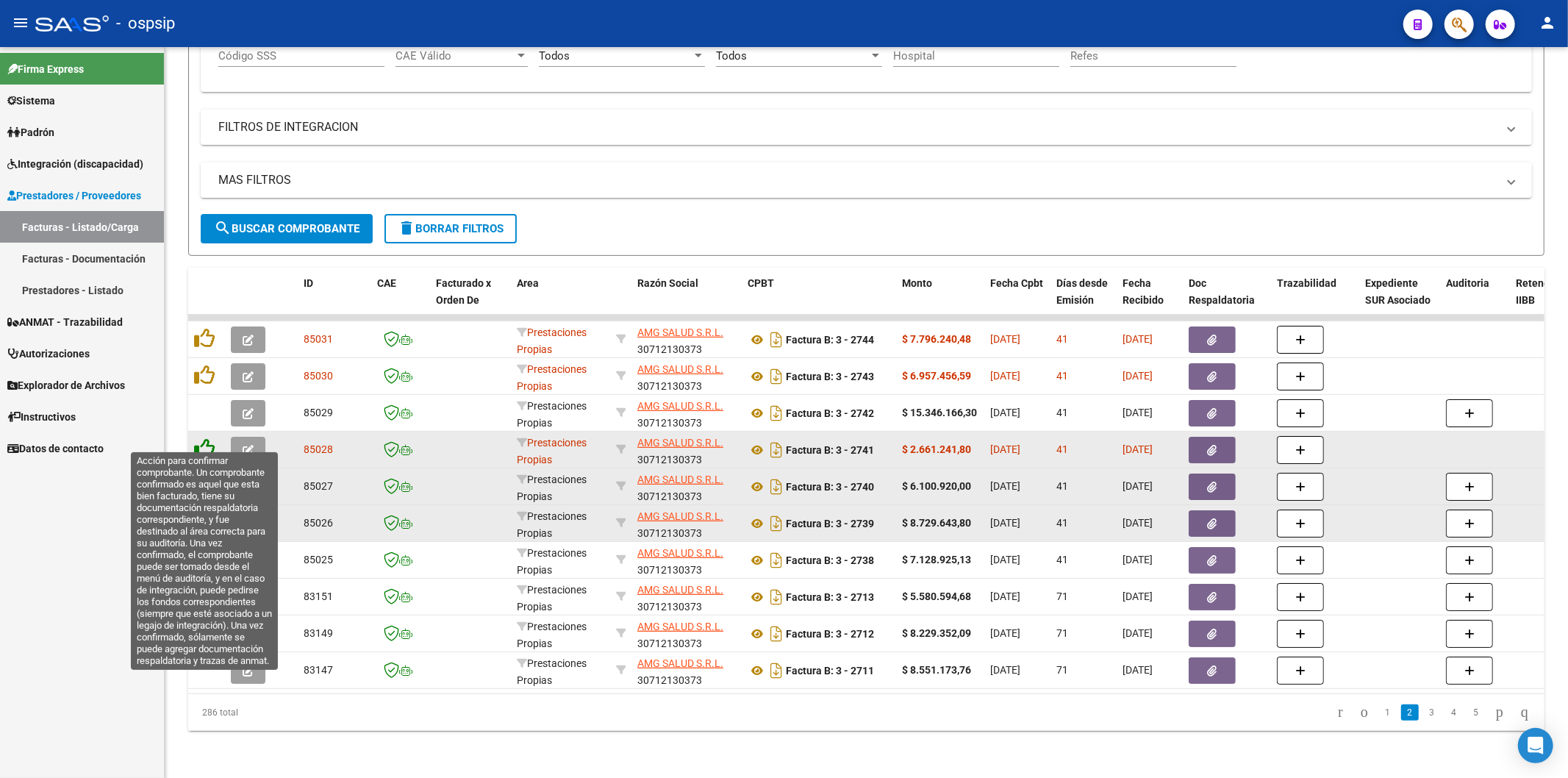
click at [204, 438] on icon at bounding box center [204, 449] width 21 height 21
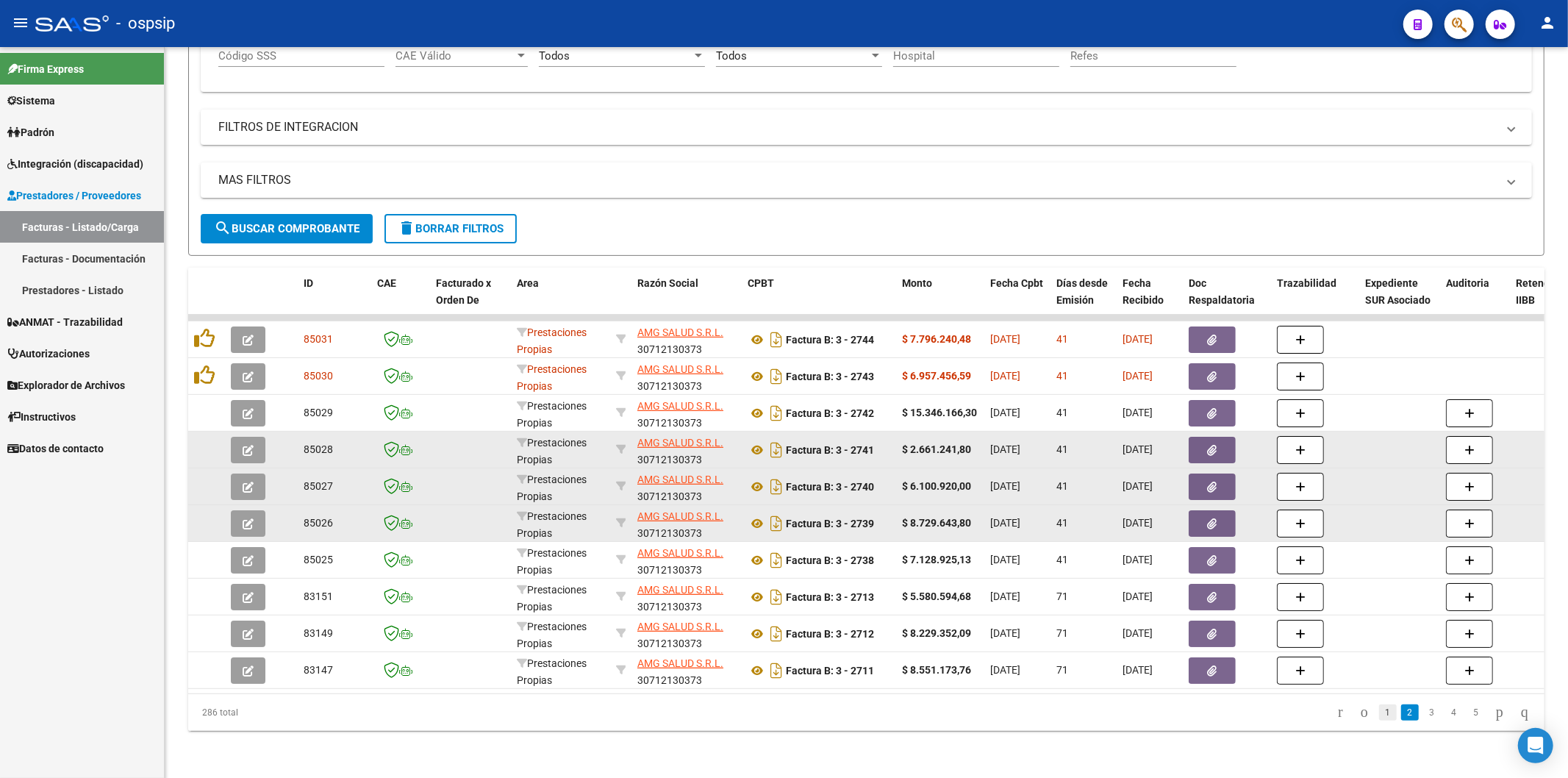
click at [1379, 714] on link "1" at bounding box center [1388, 713] width 18 height 16
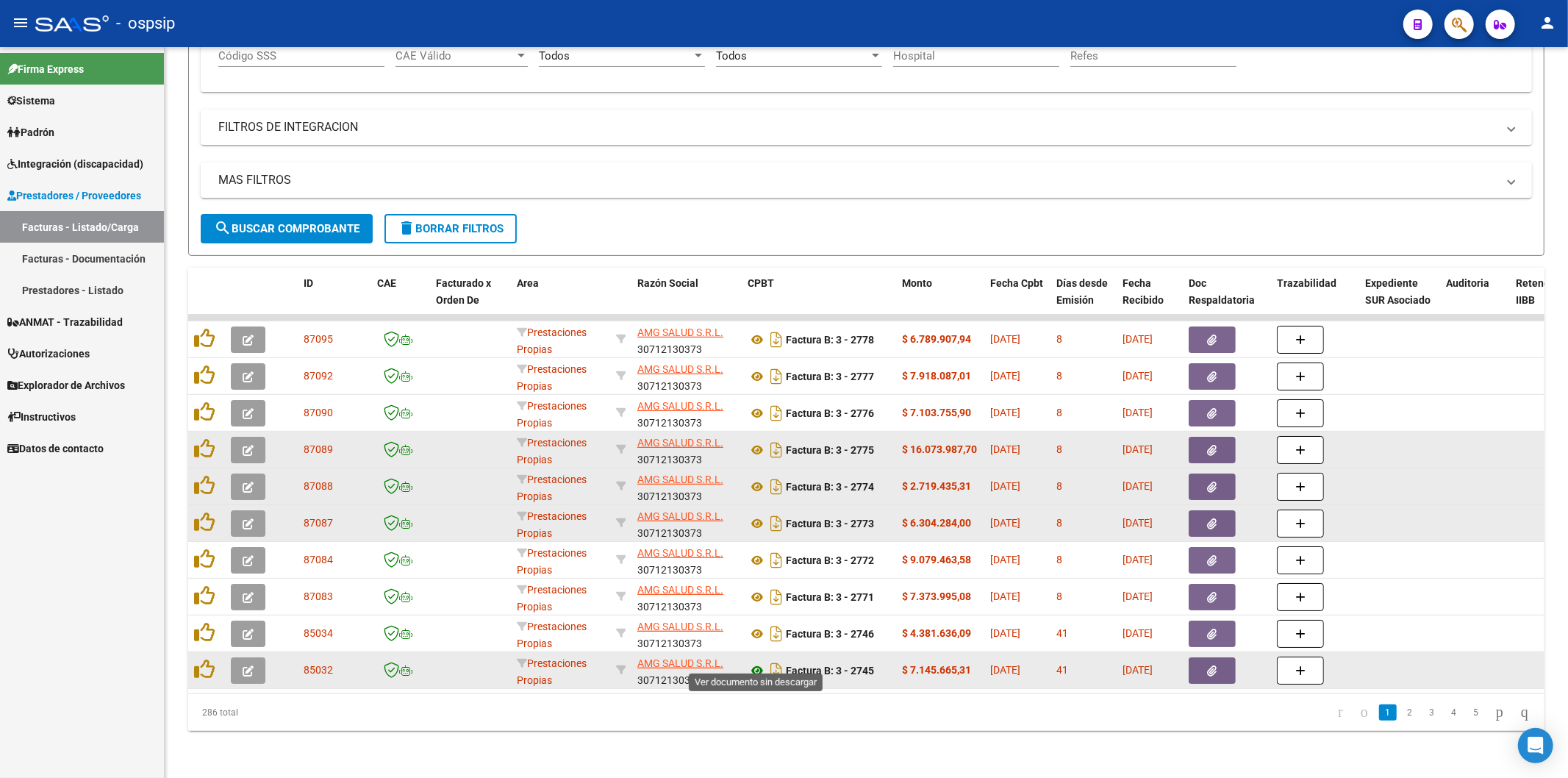
click at [759, 662] on icon at bounding box center [757, 671] width 19 height 18
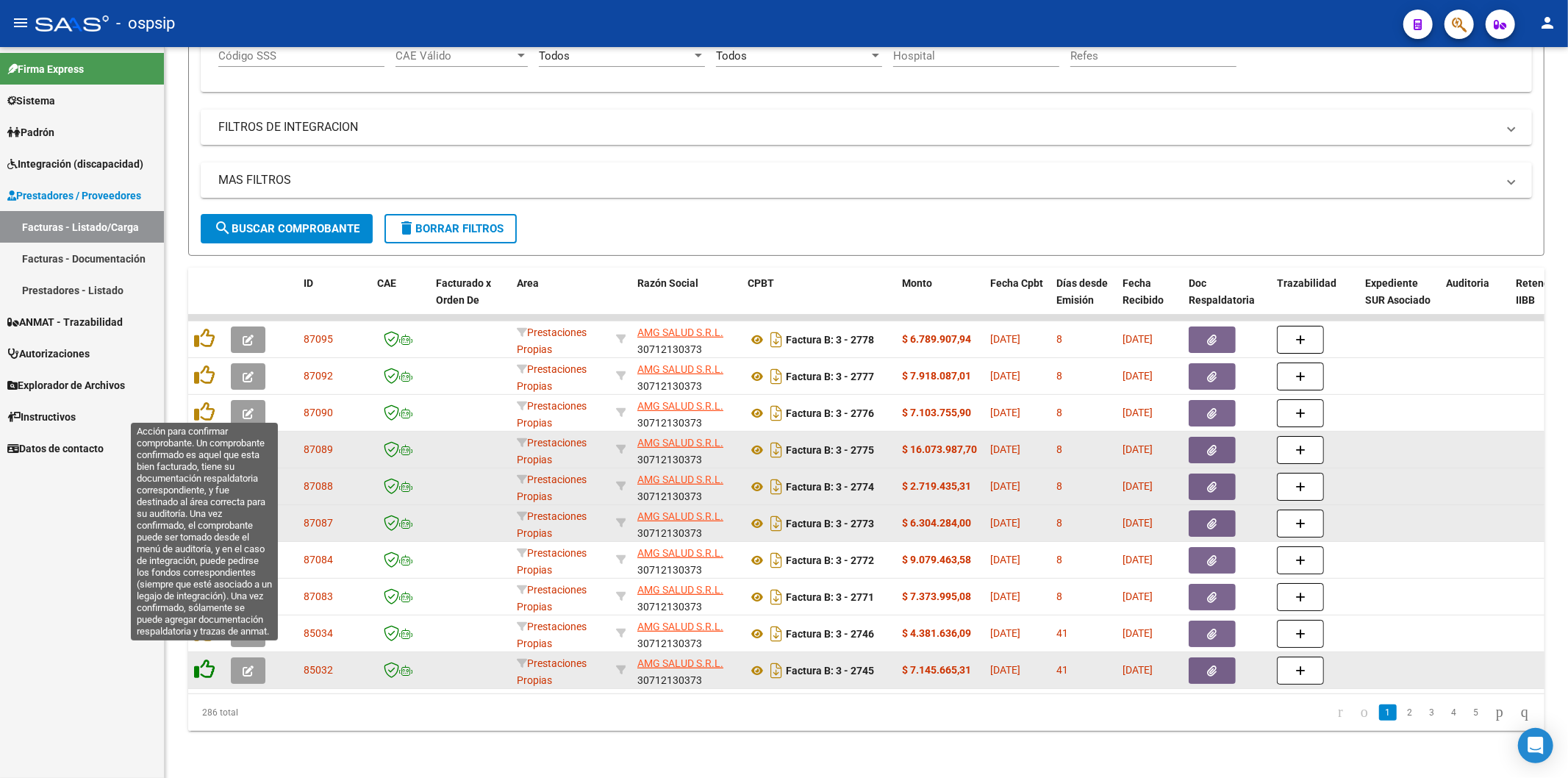
click at [201, 659] on icon at bounding box center [204, 669] width 21 height 21
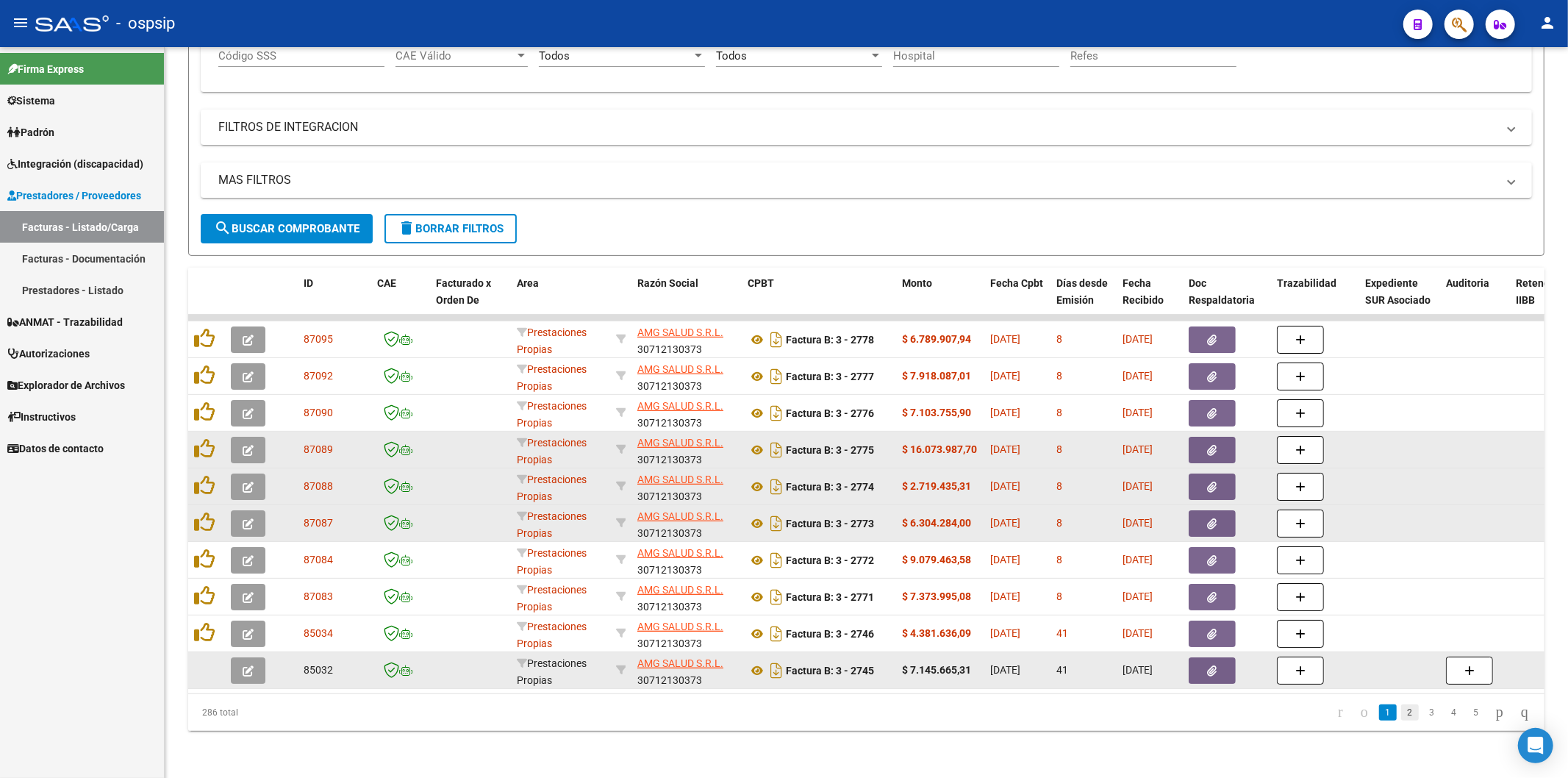
click at [1401, 713] on link "2" at bounding box center [1410, 713] width 18 height 16
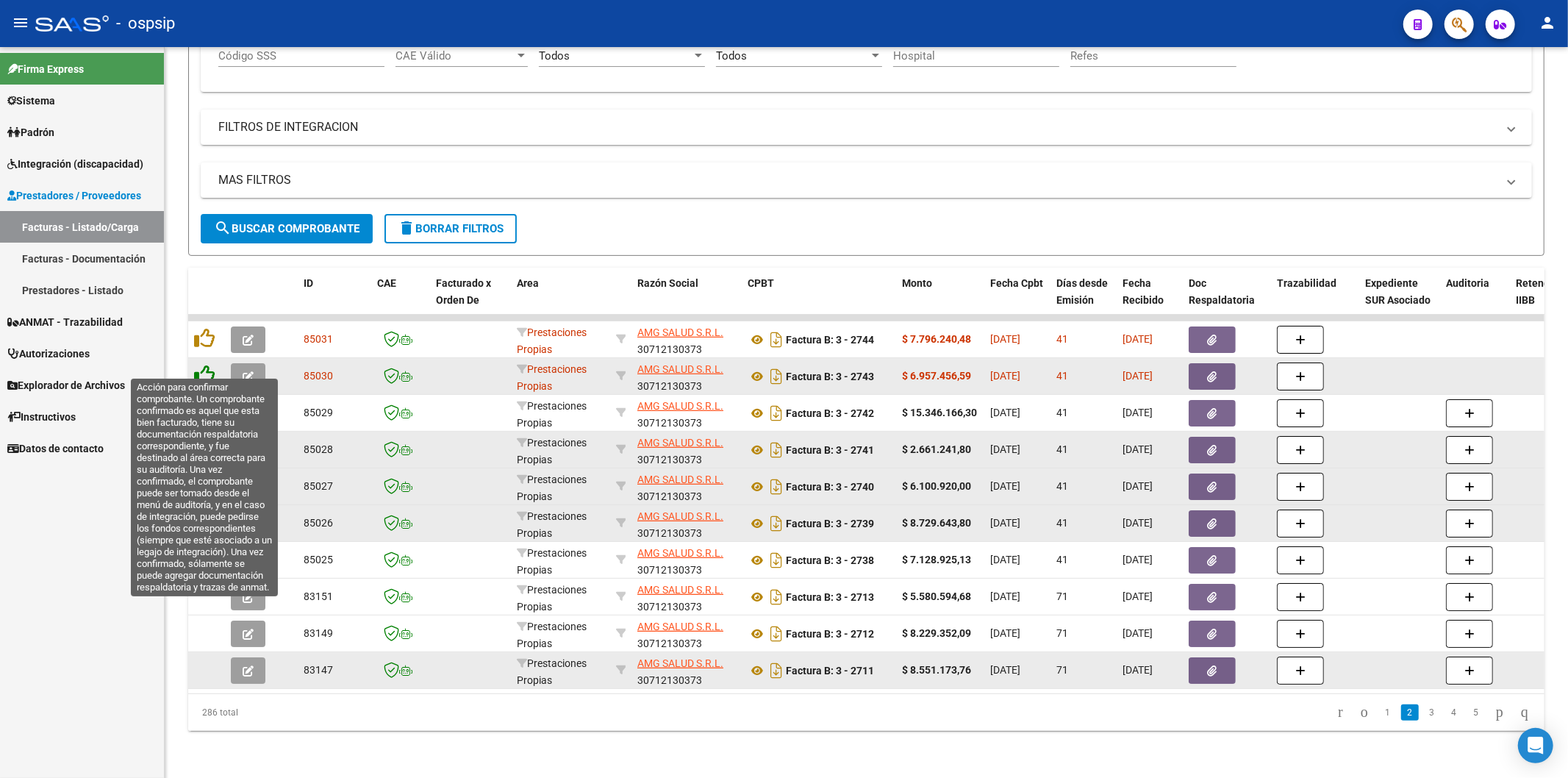
click at [200, 368] on icon at bounding box center [204, 375] width 21 height 21
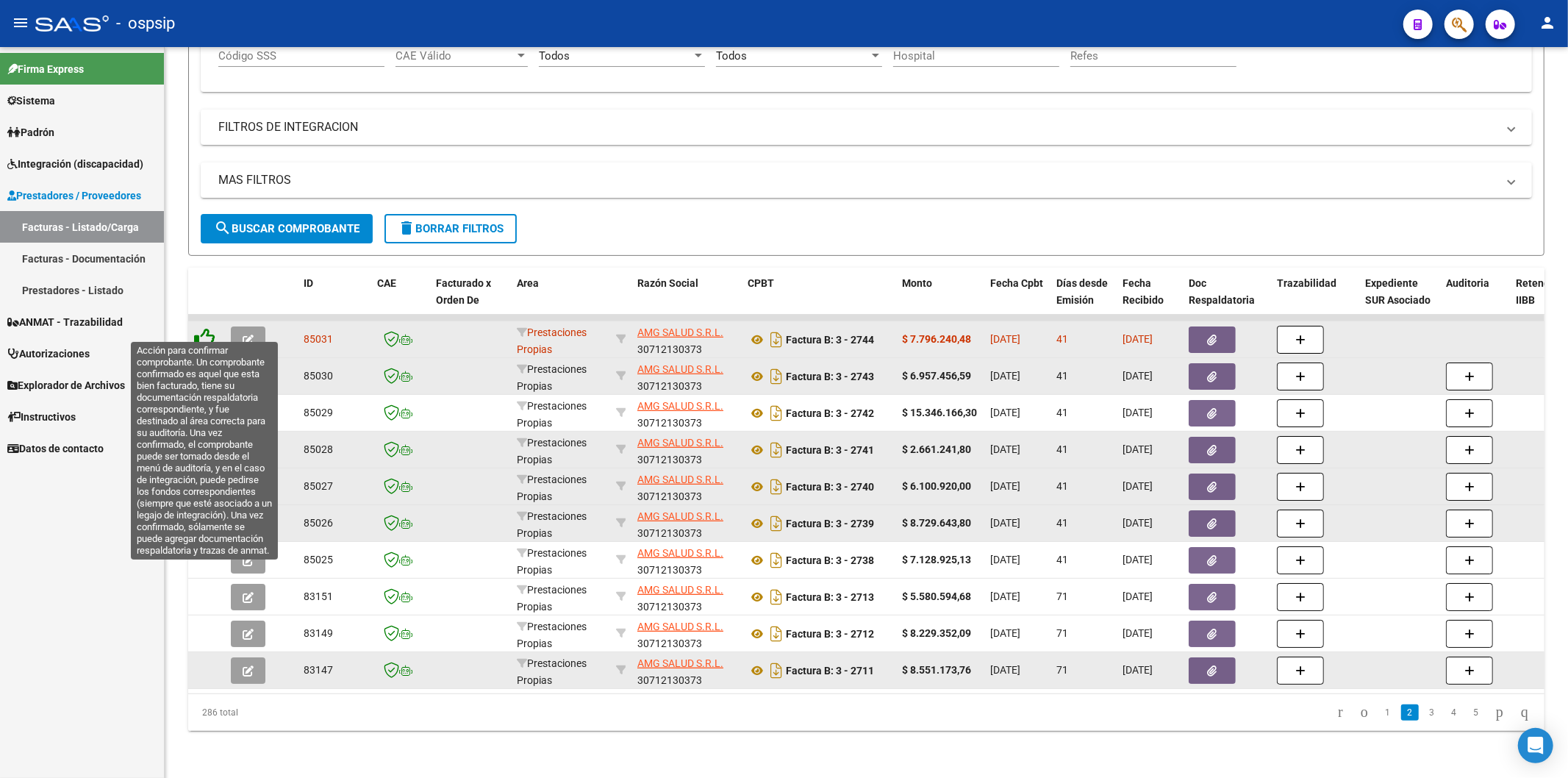
click at [211, 328] on icon at bounding box center [204, 338] width 21 height 21
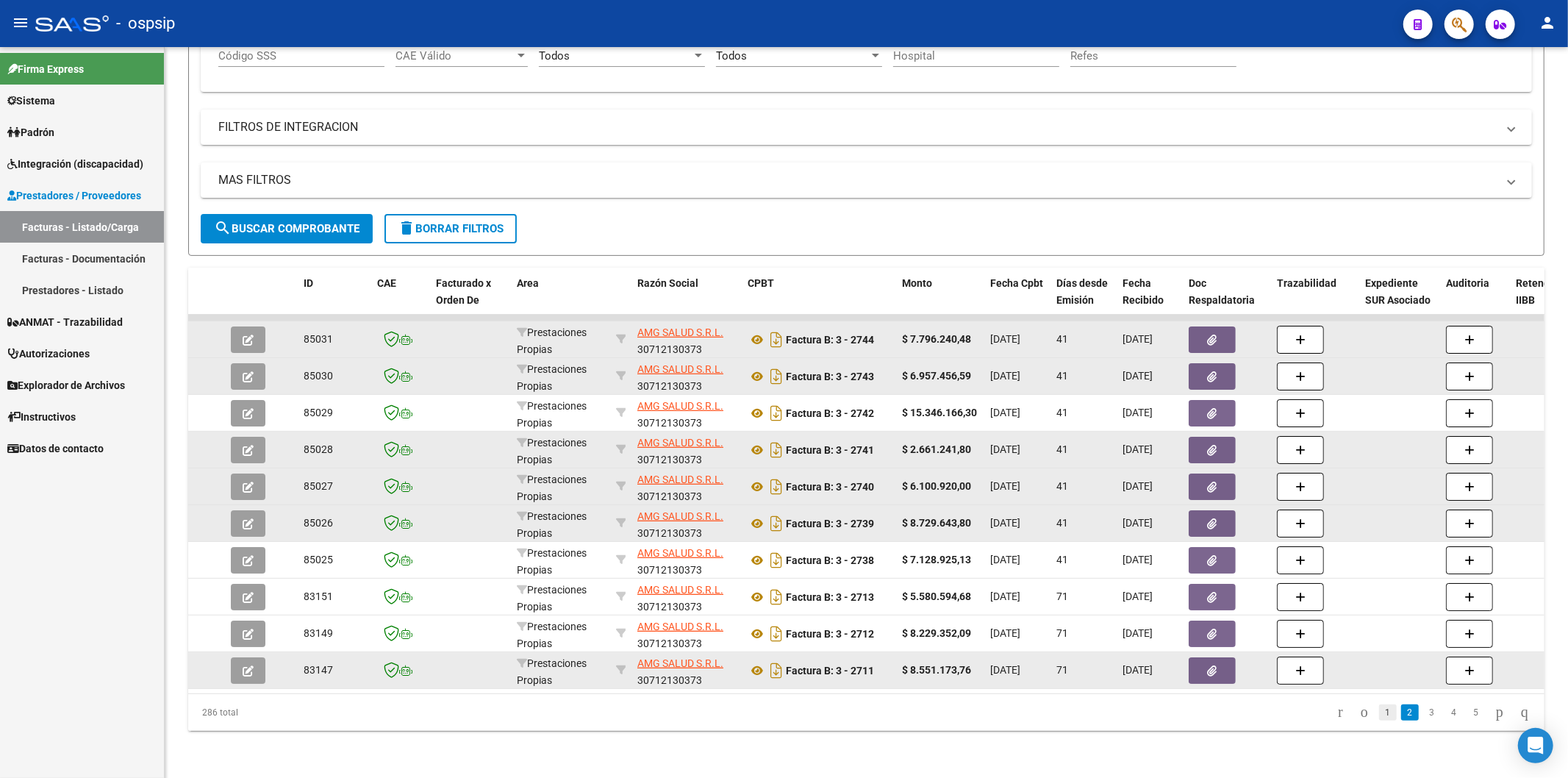
click at [1379, 713] on link "1" at bounding box center [1388, 713] width 18 height 16
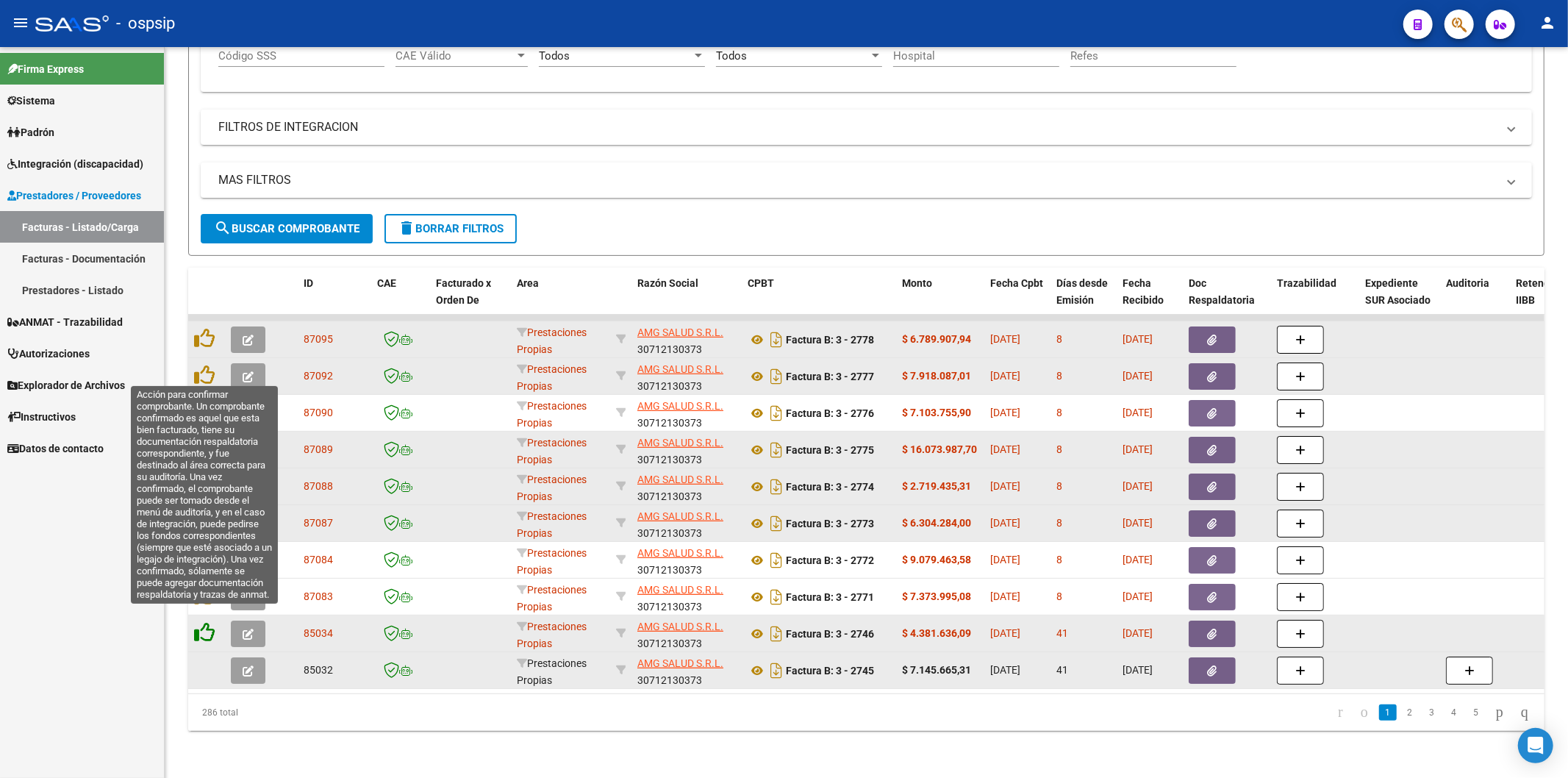
click at [203, 623] on icon at bounding box center [204, 632] width 21 height 21
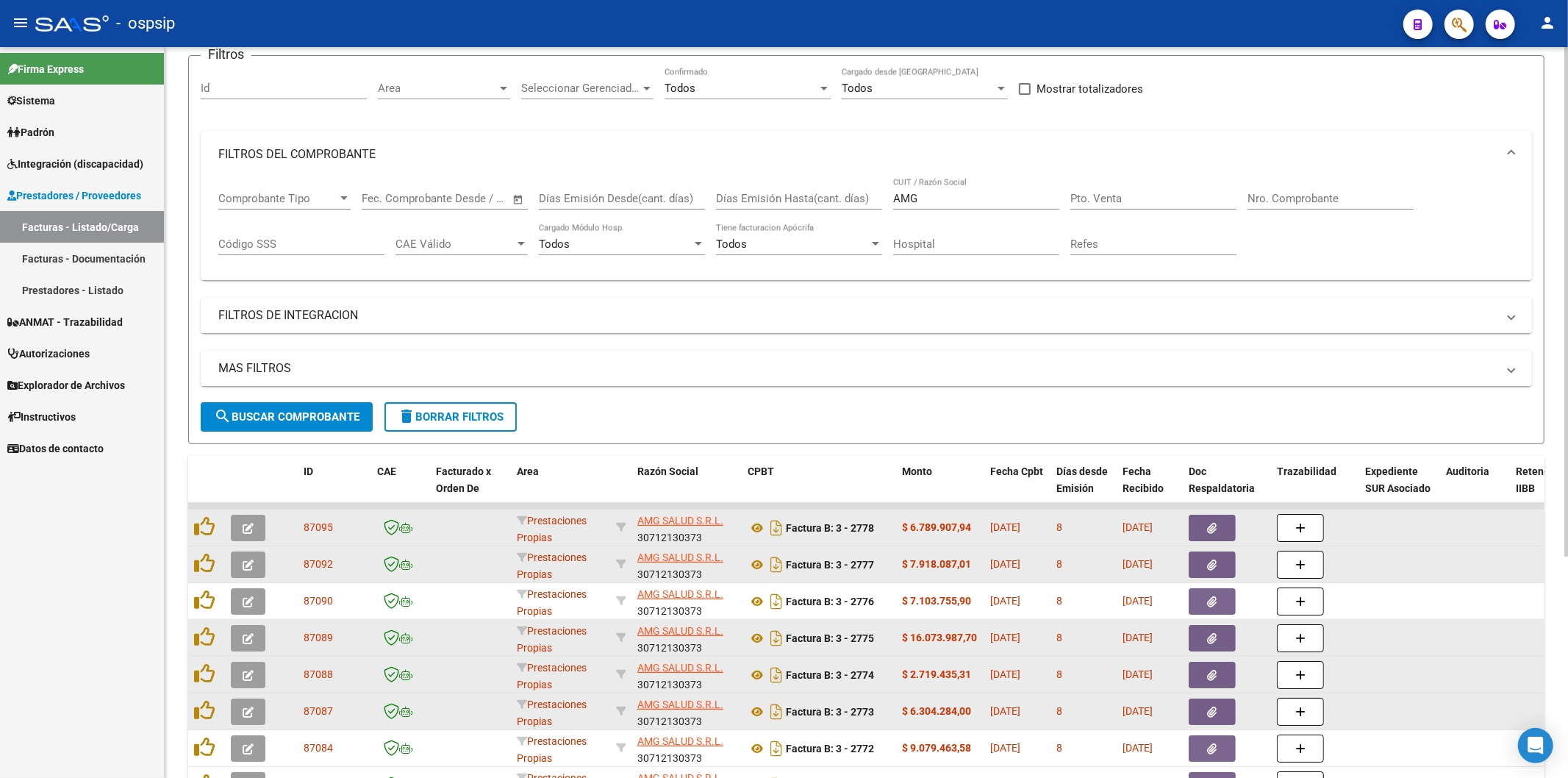
scroll to position [0, 0]
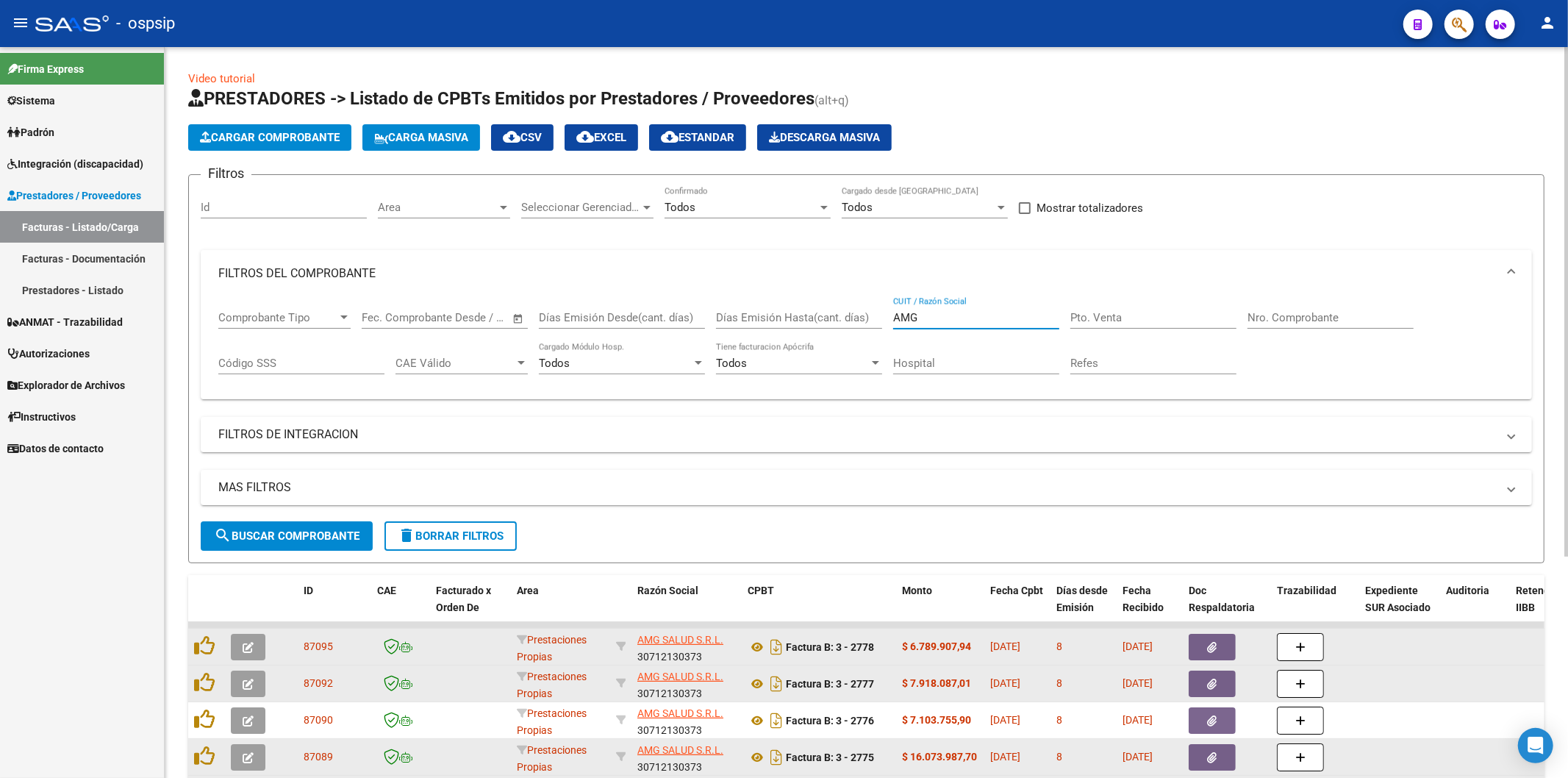
click at [981, 318] on input "AMG" at bounding box center [976, 318] width 166 height 13
type input "A"
type input "9"
click at [1328, 324] on input "Nro. Comprobante" at bounding box center [1331, 318] width 166 height 13
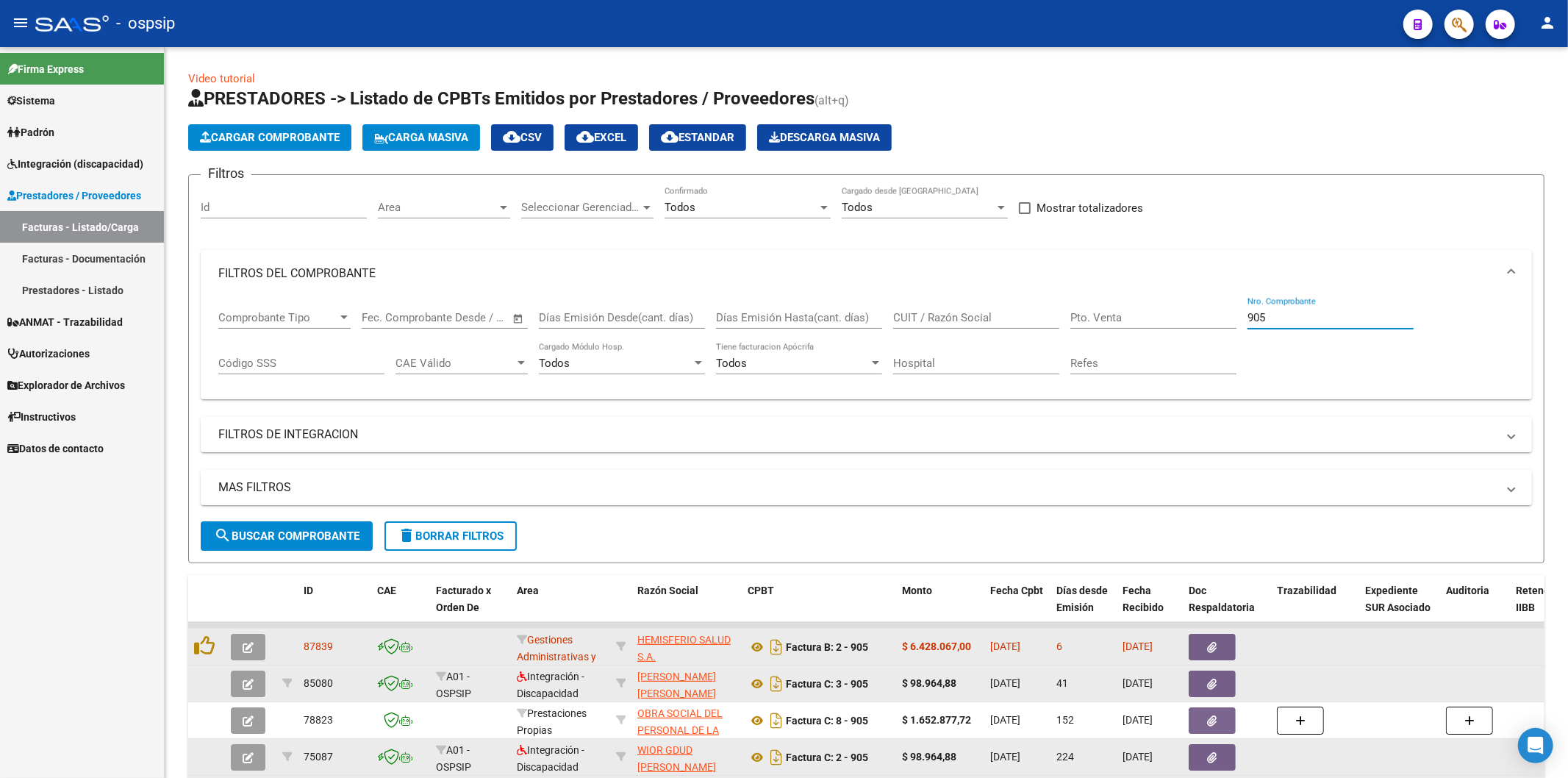
type input "905"
click at [1223, 640] on button "button" at bounding box center [1212, 647] width 47 height 26
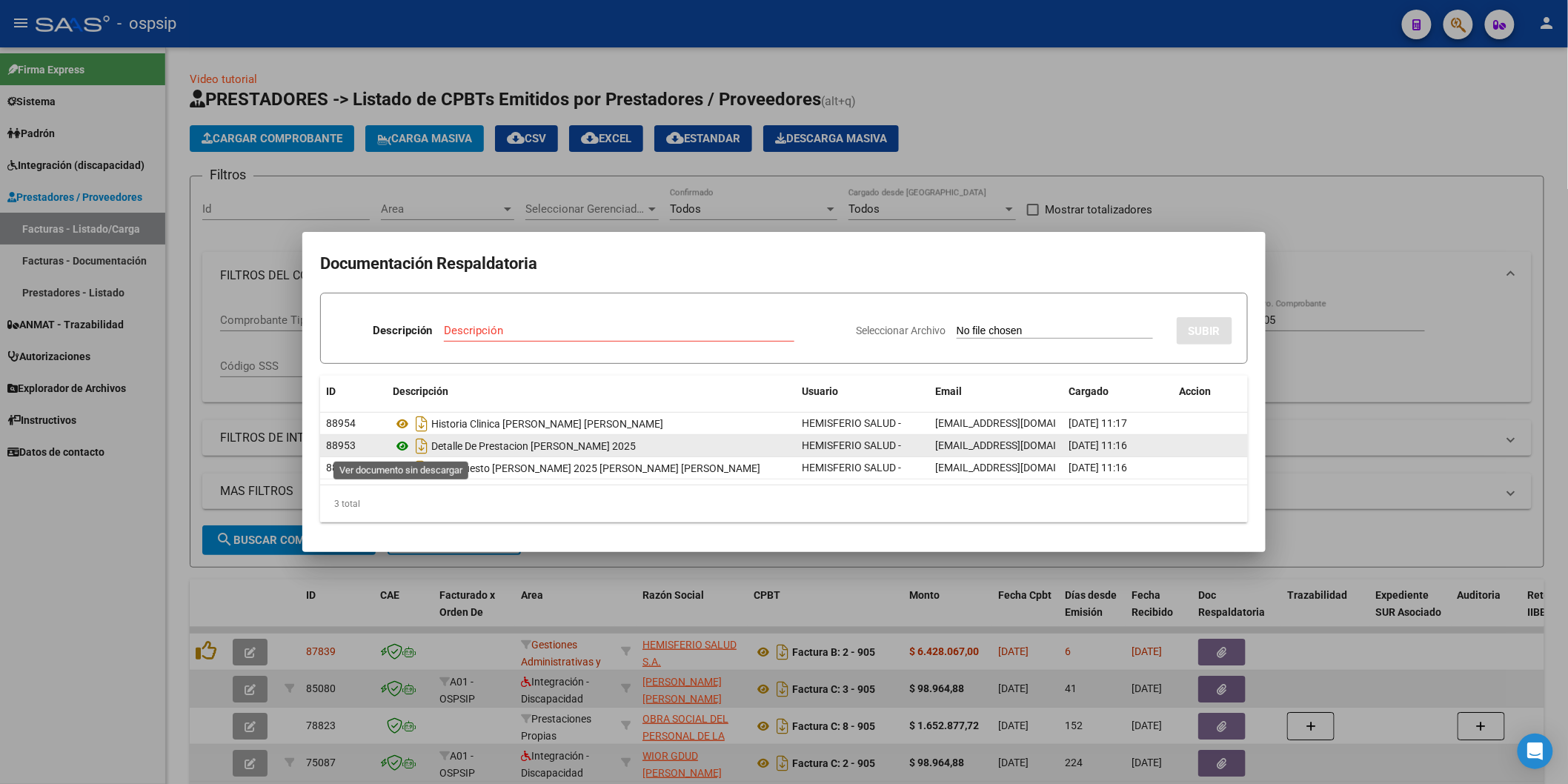
click at [404, 448] on icon at bounding box center [402, 446] width 19 height 18
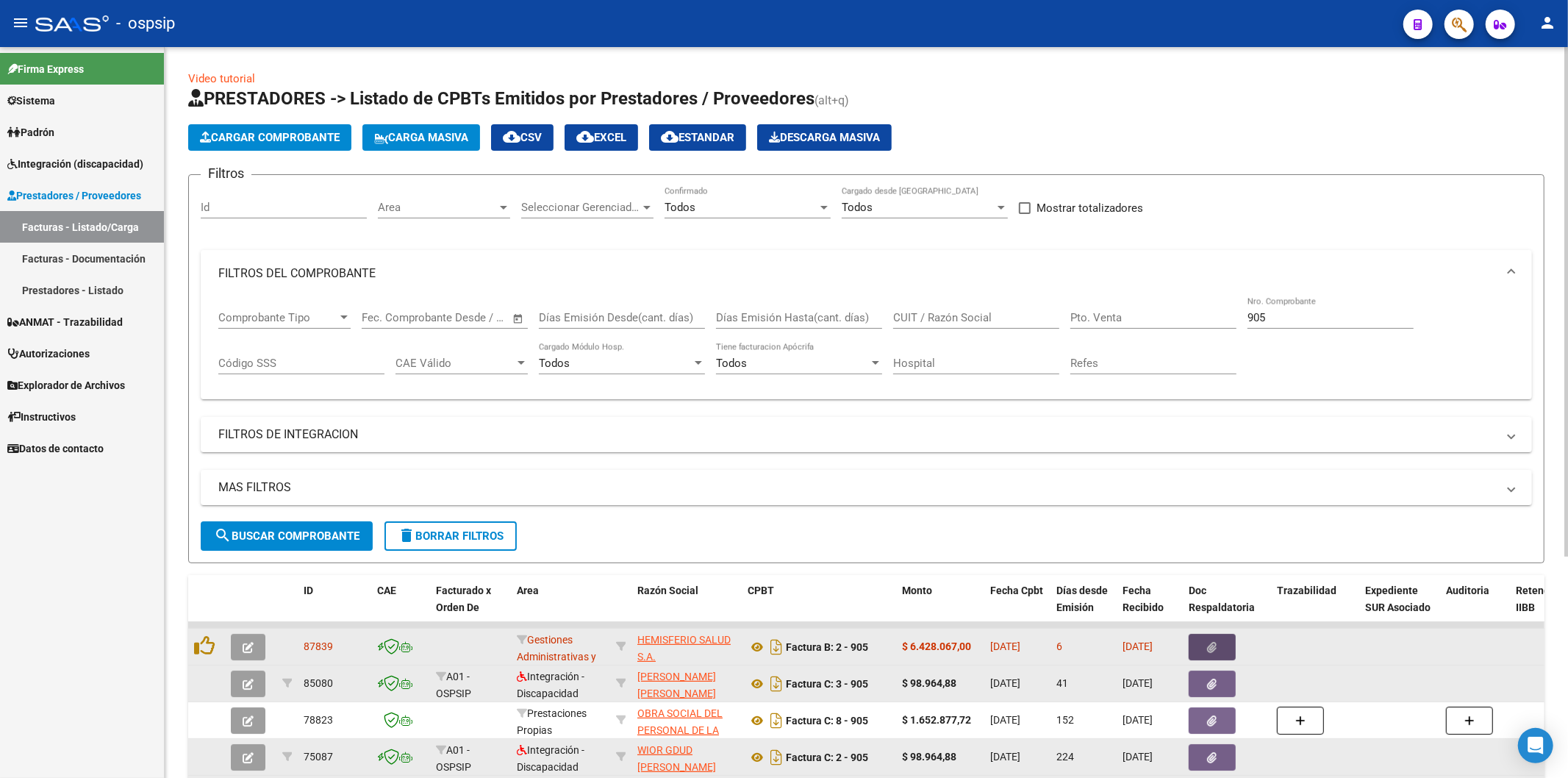
click at [1208, 649] on icon "button" at bounding box center [1212, 647] width 10 height 11
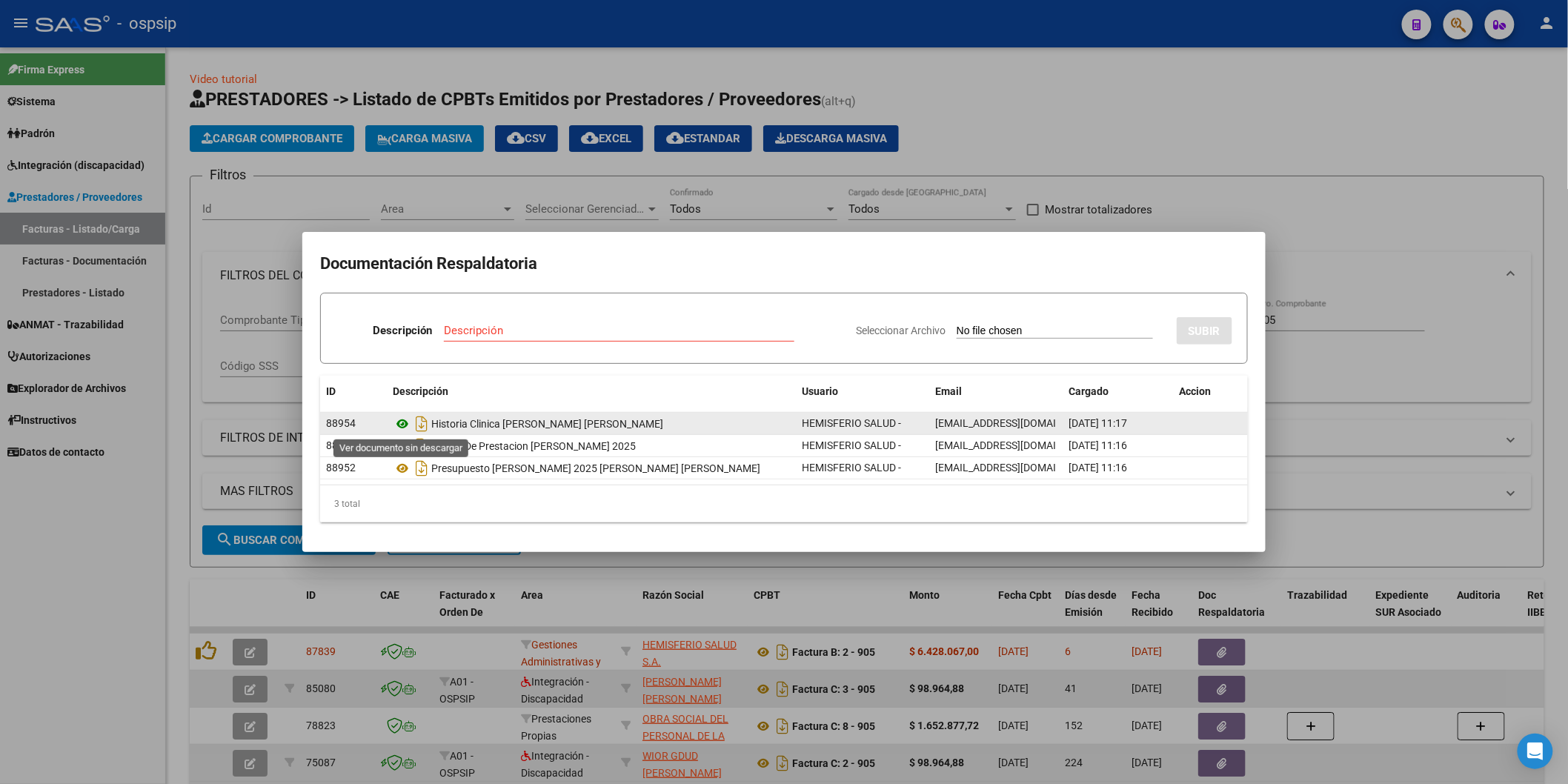
click at [401, 423] on icon at bounding box center [402, 424] width 19 height 18
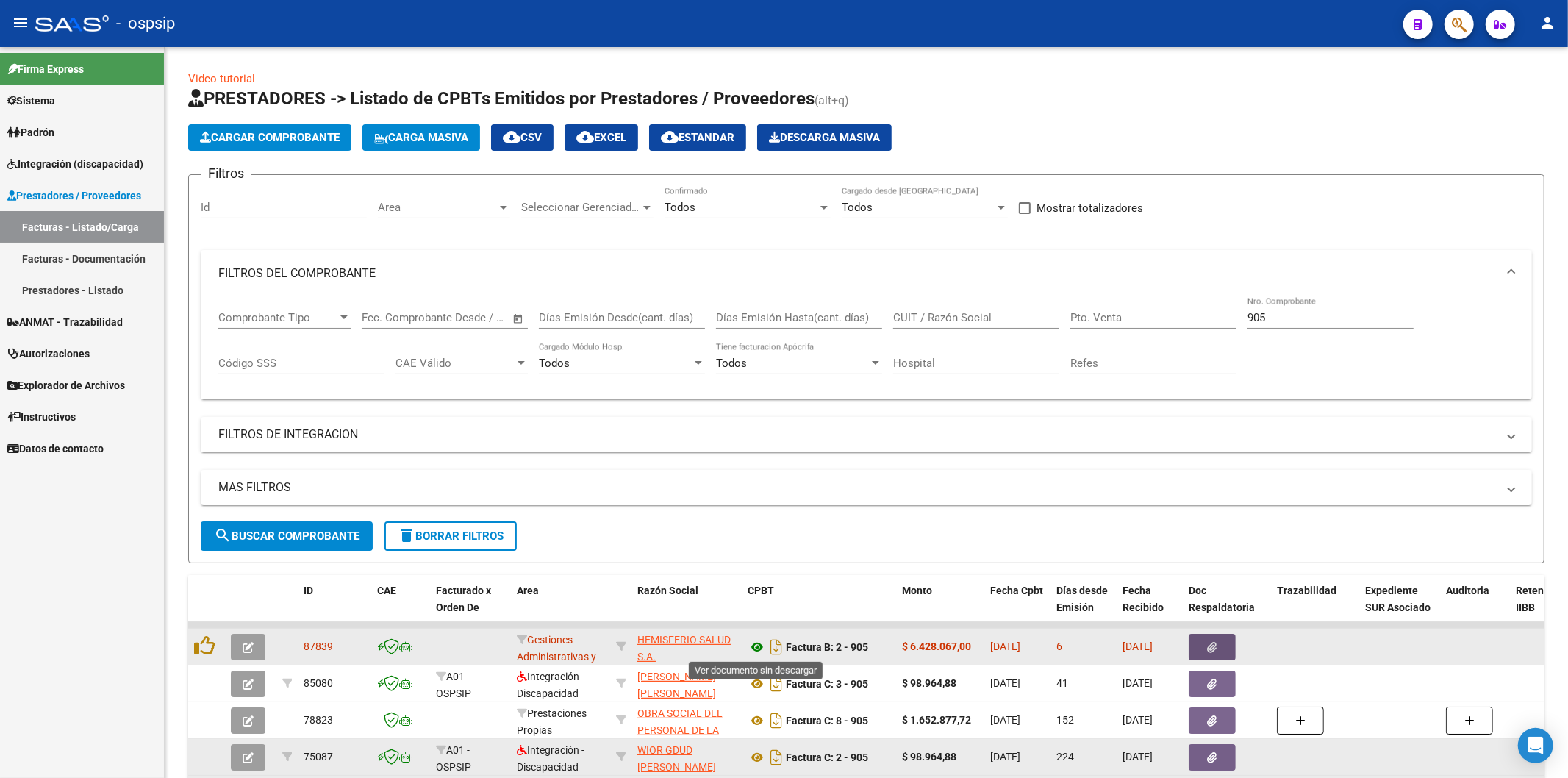
click at [754, 650] on icon at bounding box center [757, 647] width 19 height 18
